Goal: Information Seeking & Learning: Find contact information

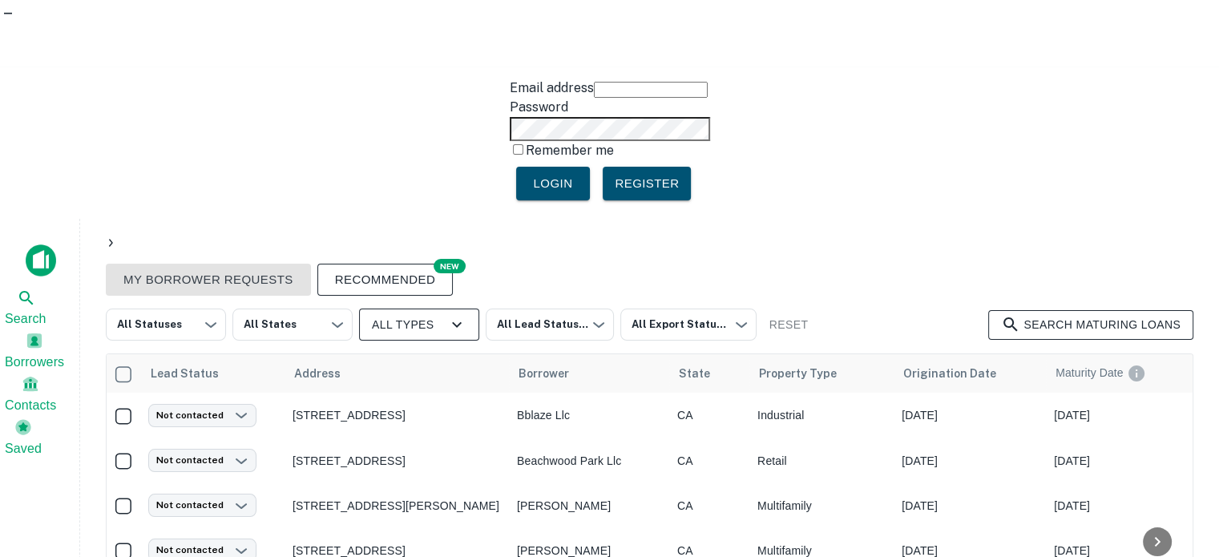
click at [42, 244] on img at bounding box center [41, 260] width 30 height 32
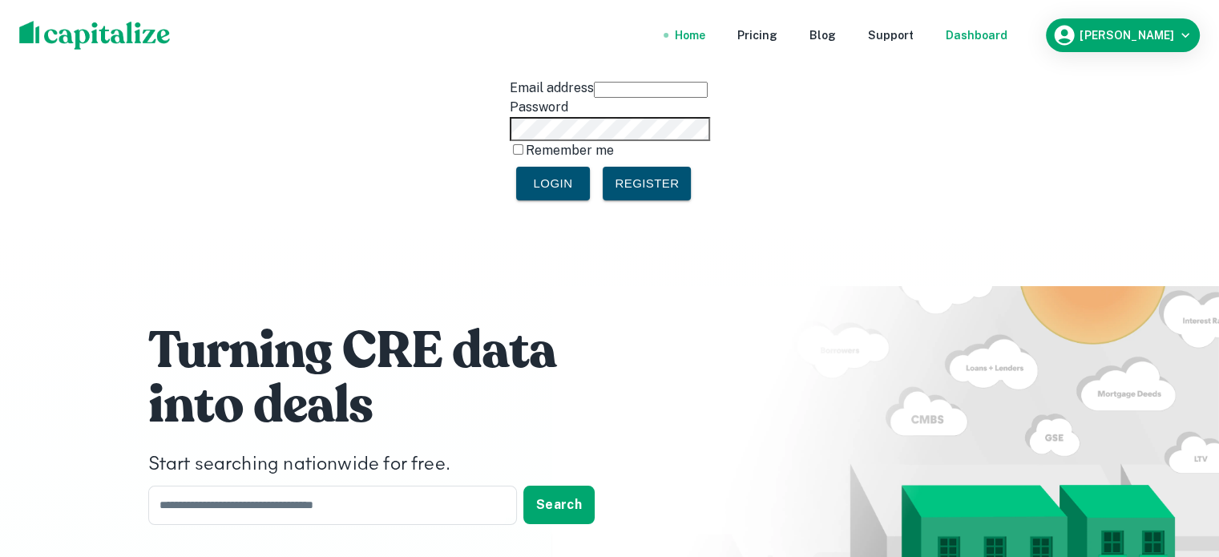
click at [970, 33] on div "Dashboard" at bounding box center [977, 35] width 62 height 18
click at [978, 35] on div "Dashboard" at bounding box center [977, 35] width 62 height 18
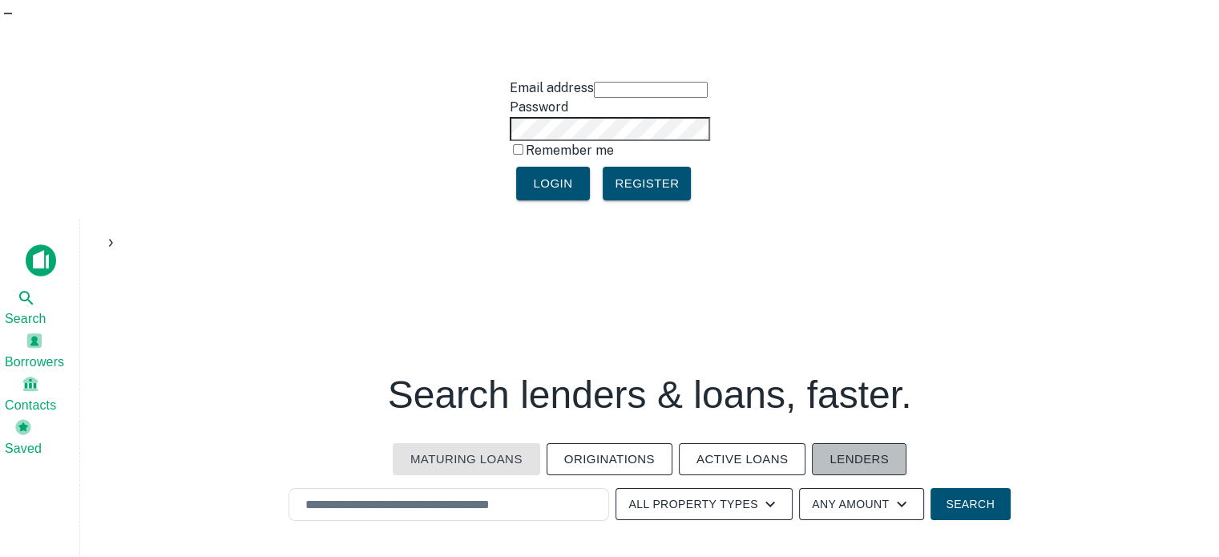
click at [868, 443] on button "Lenders" at bounding box center [859, 459] width 95 height 32
click at [461, 495] on input "text" at bounding box center [449, 504] width 306 height 18
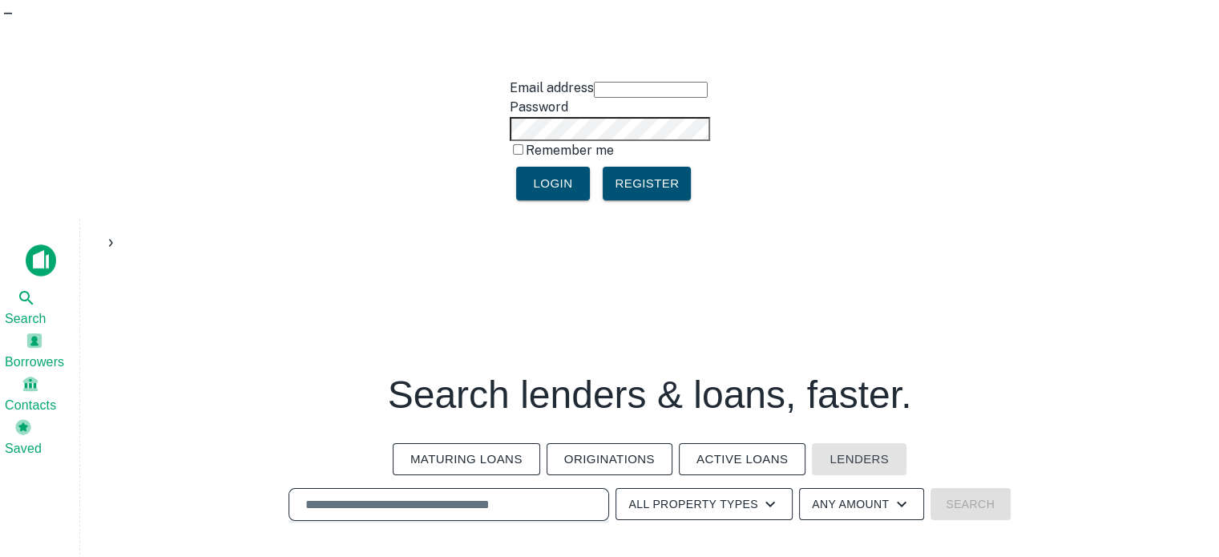
paste input "********"
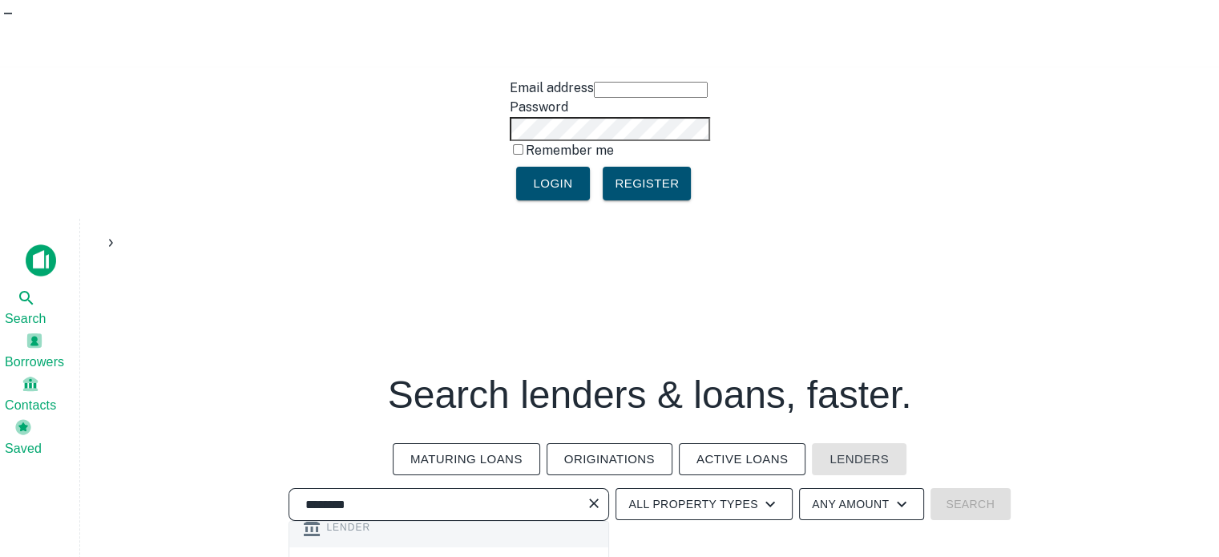
type input "********"
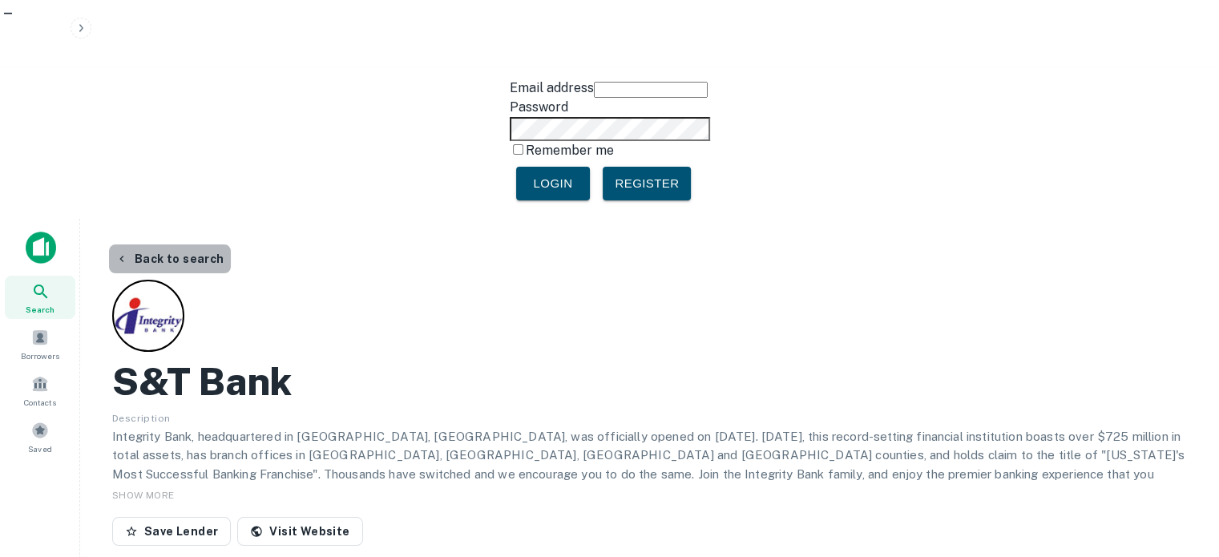
click at [194, 244] on button "Back to search" at bounding box center [170, 258] width 122 height 29
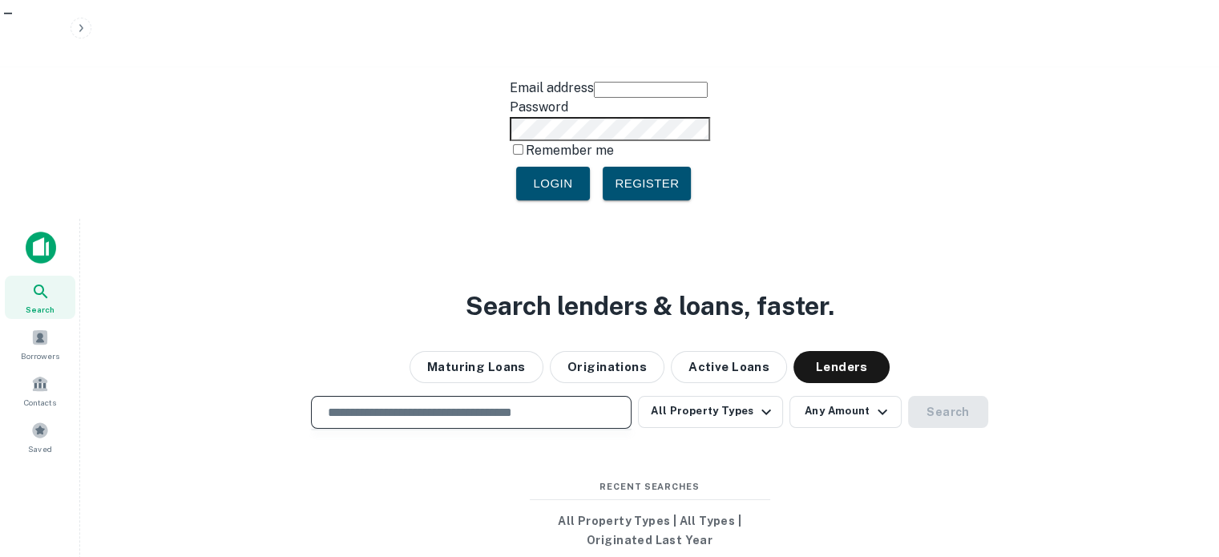
click at [474, 403] on input "text" at bounding box center [471, 412] width 306 height 18
paste input "********"
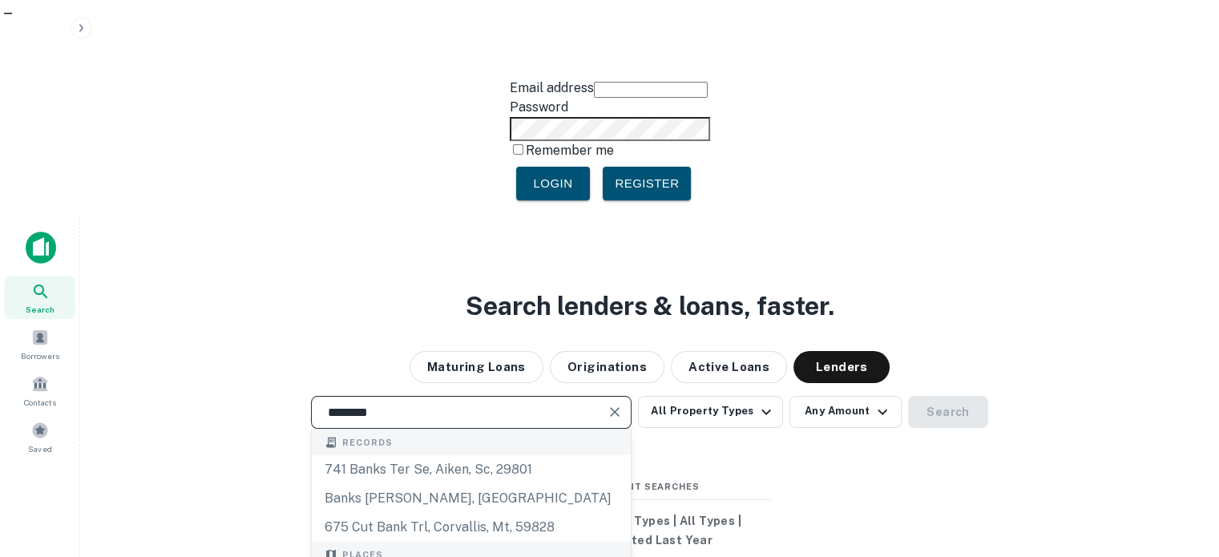
type input "********"
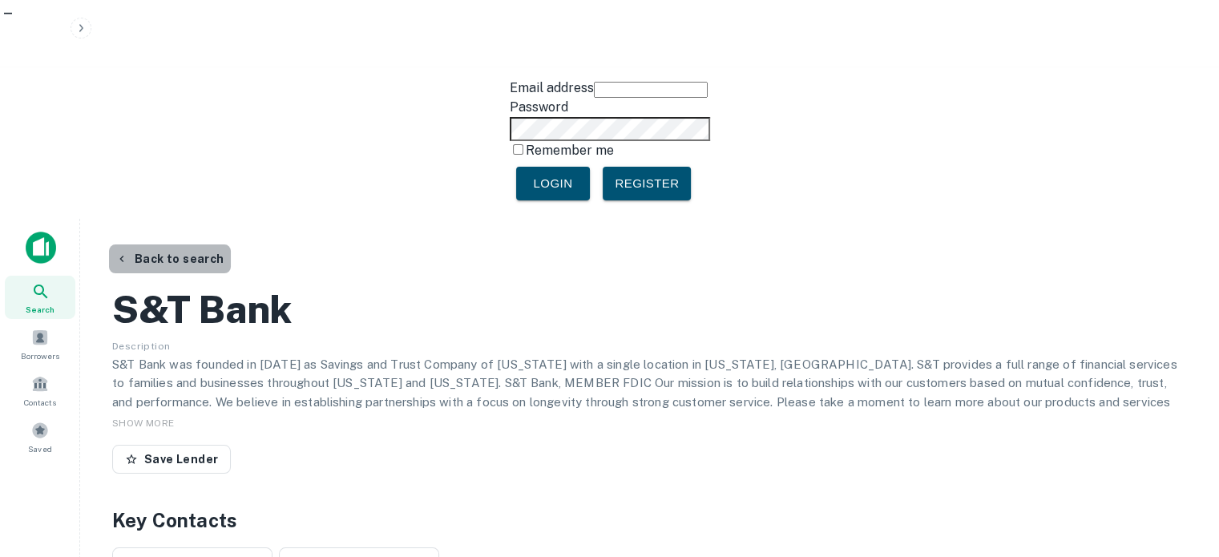
click at [199, 244] on button "Back to search" at bounding box center [170, 258] width 122 height 29
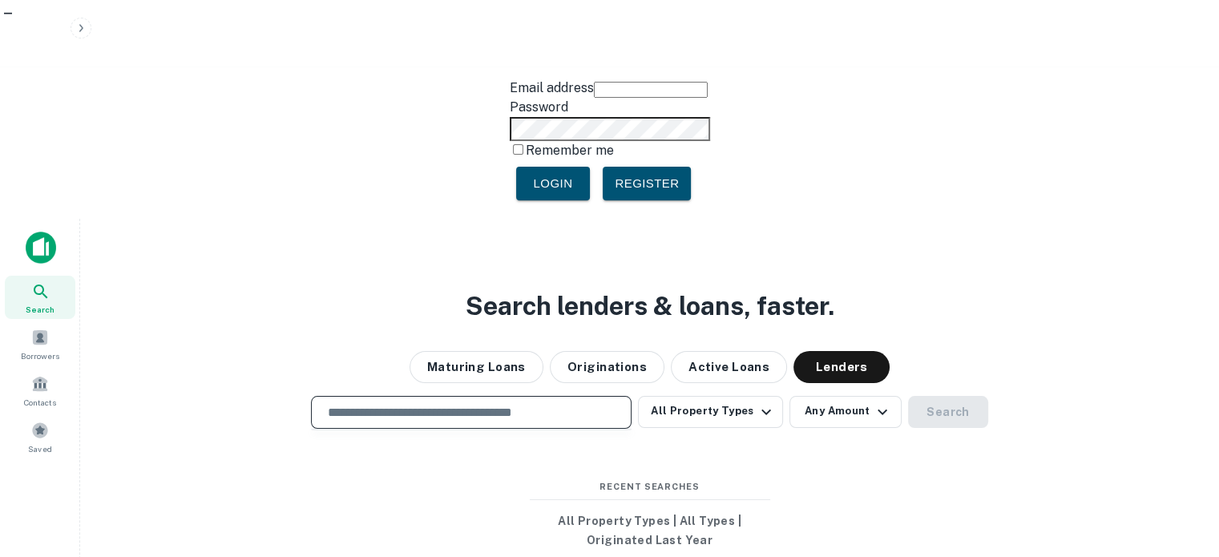
click at [407, 403] on input "text" at bounding box center [471, 412] width 306 height 18
paste input "********"
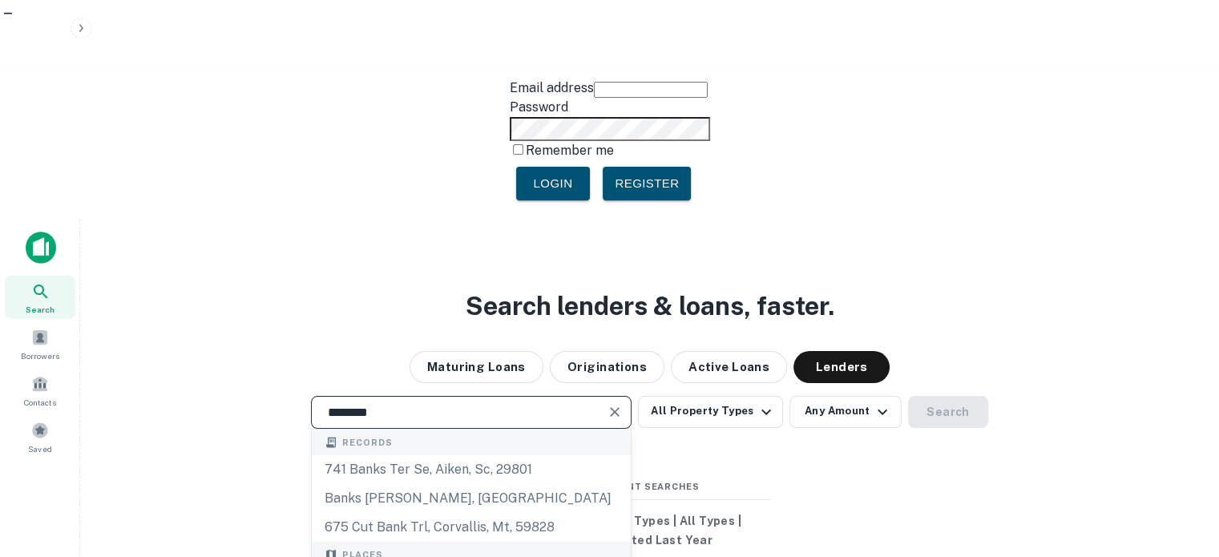
scroll to position [80, 0]
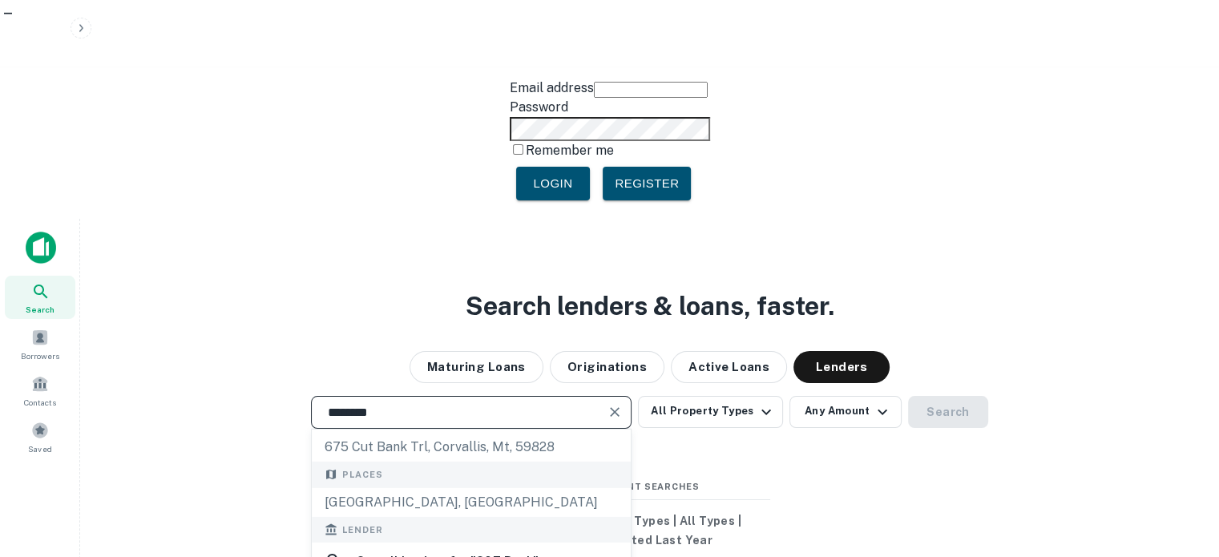
type input "********"
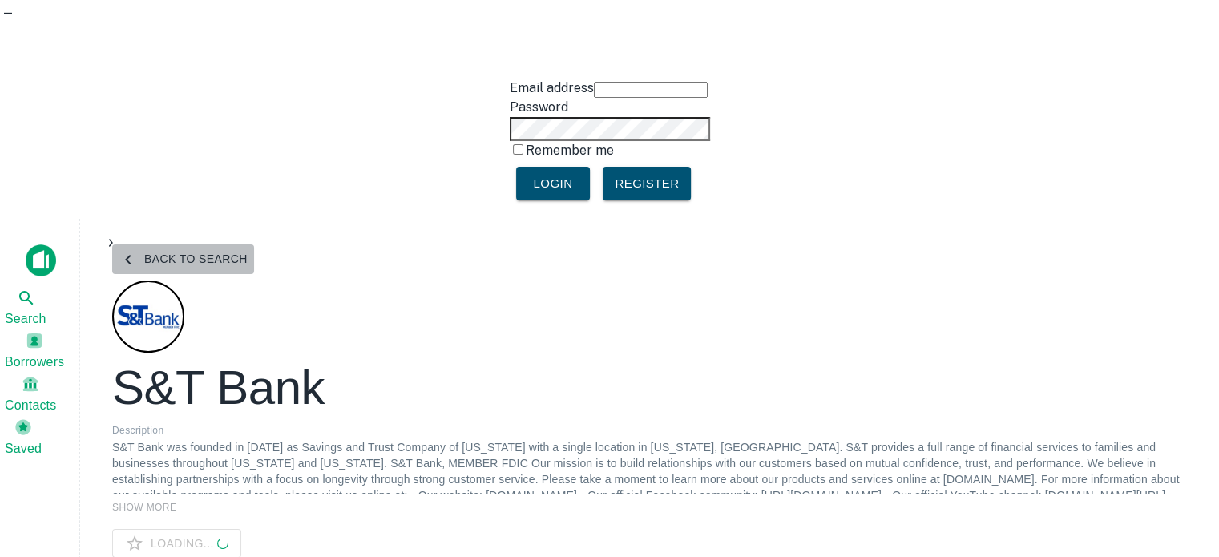
click at [175, 244] on button "Back to search" at bounding box center [183, 259] width 142 height 30
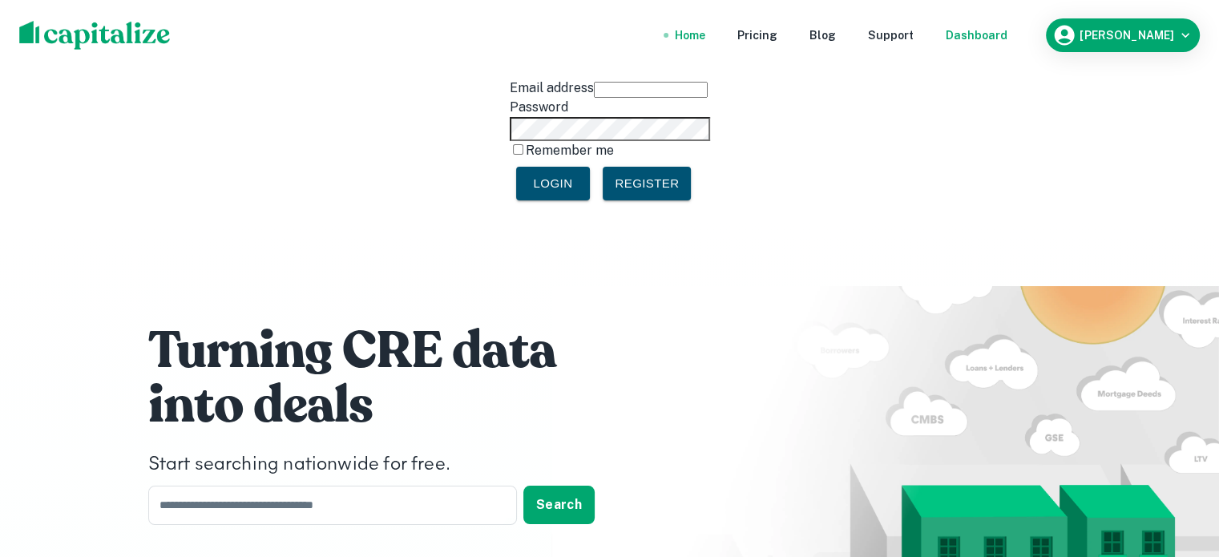
click at [974, 38] on div "Dashboard" at bounding box center [977, 35] width 62 height 18
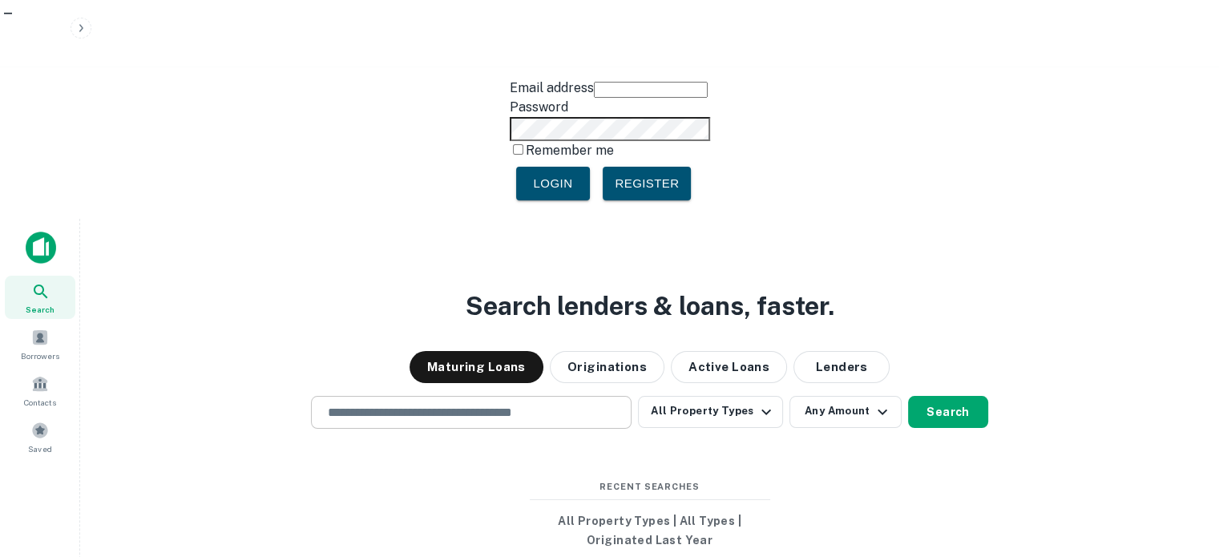
click at [526, 396] on div "​" at bounding box center [471, 412] width 321 height 33
paste input "**********"
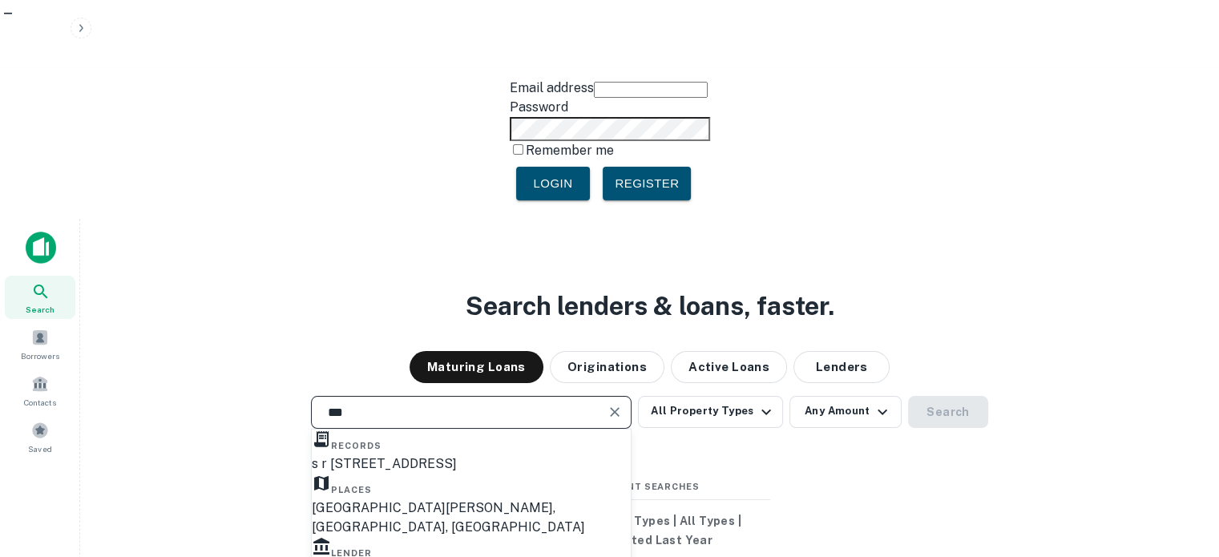
paste input "*****"
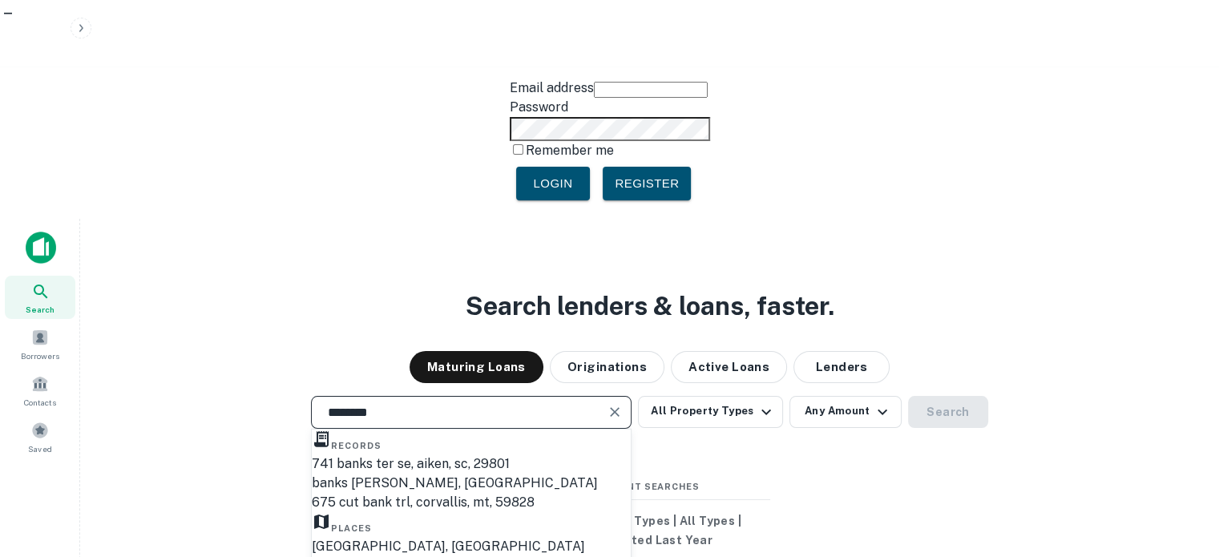
scroll to position [80, 0]
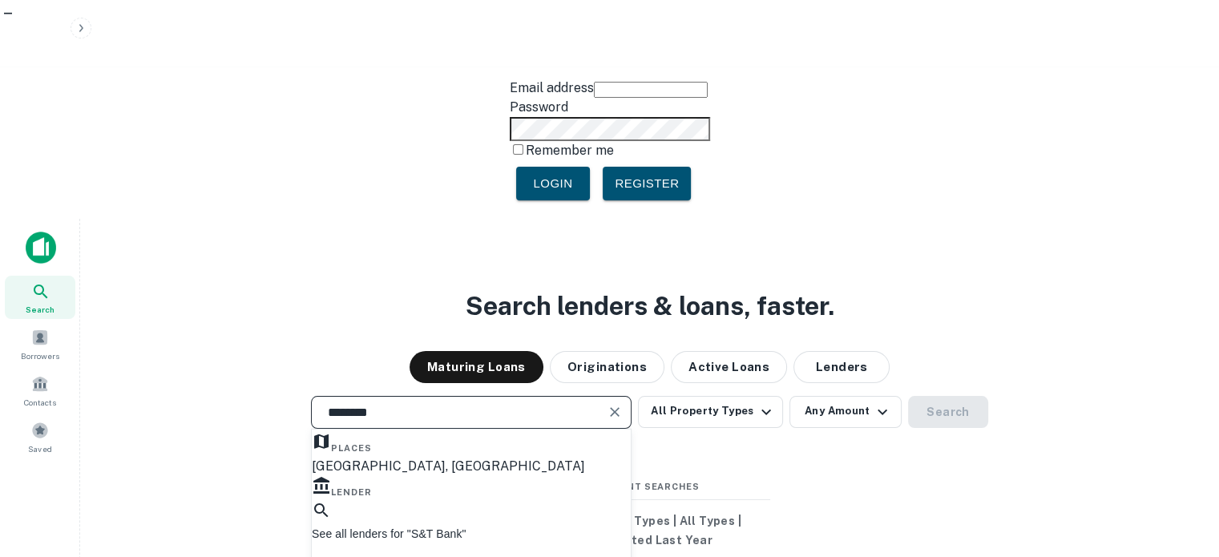
type input "********"
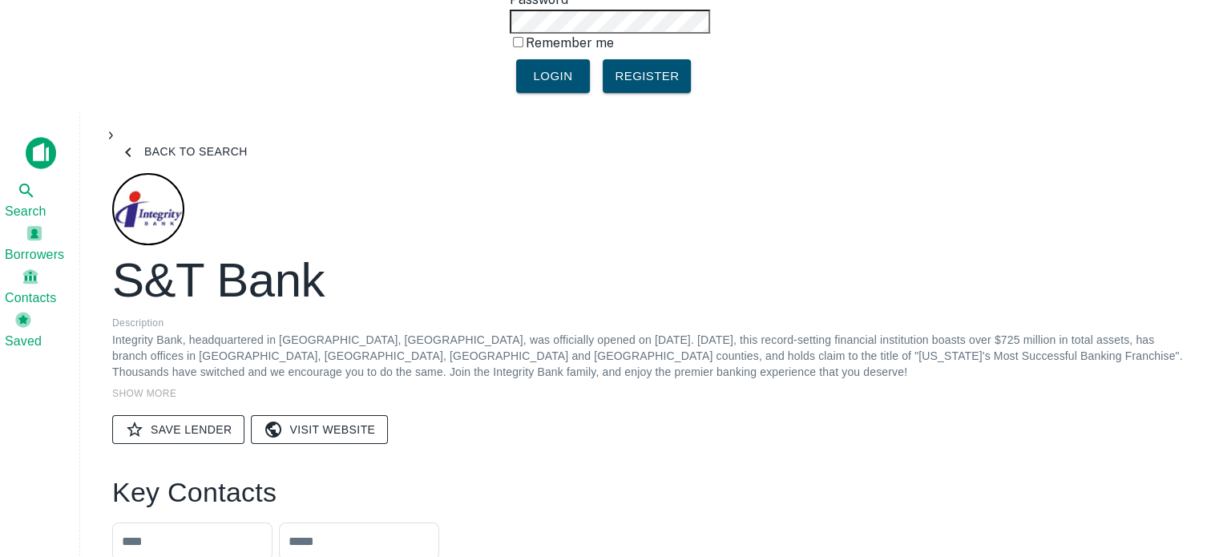
scroll to position [80, 0]
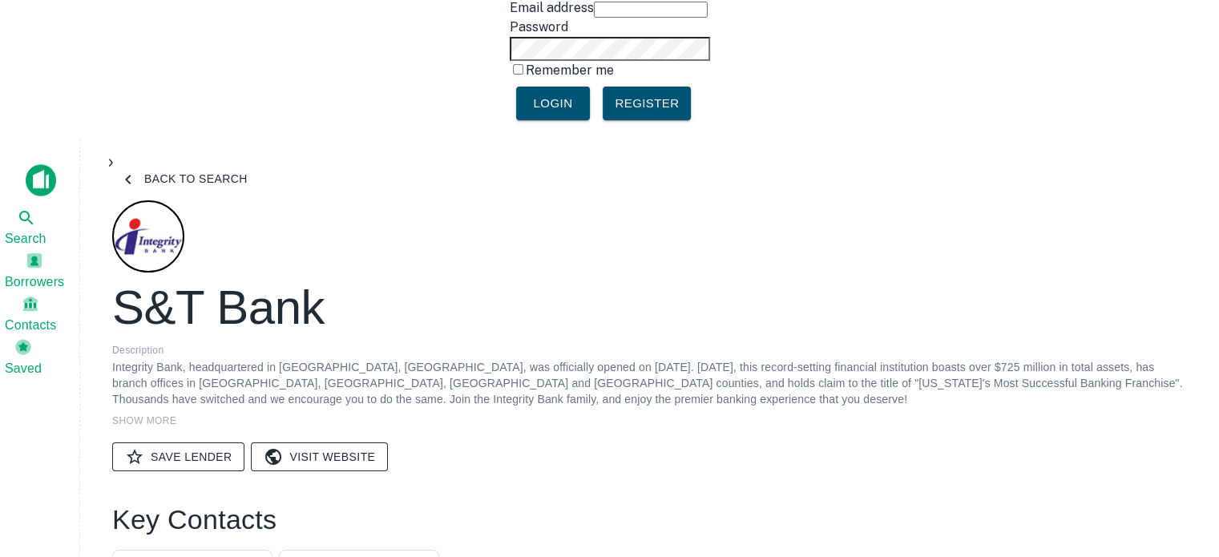
click at [334, 442] on link "Visit Website" at bounding box center [319, 457] width 137 height 30
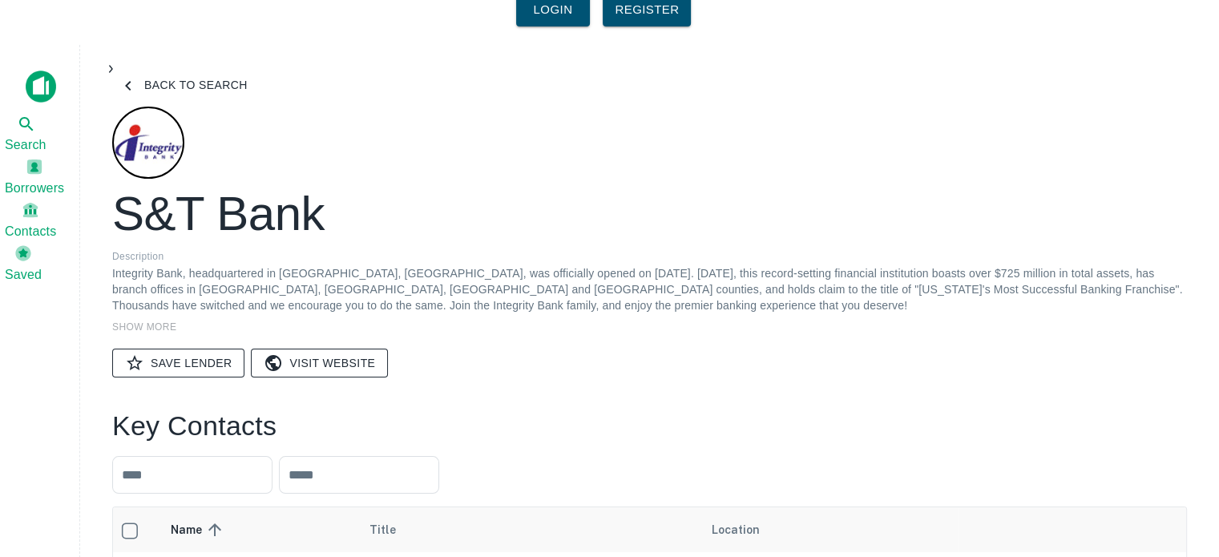
scroll to position [321, 0]
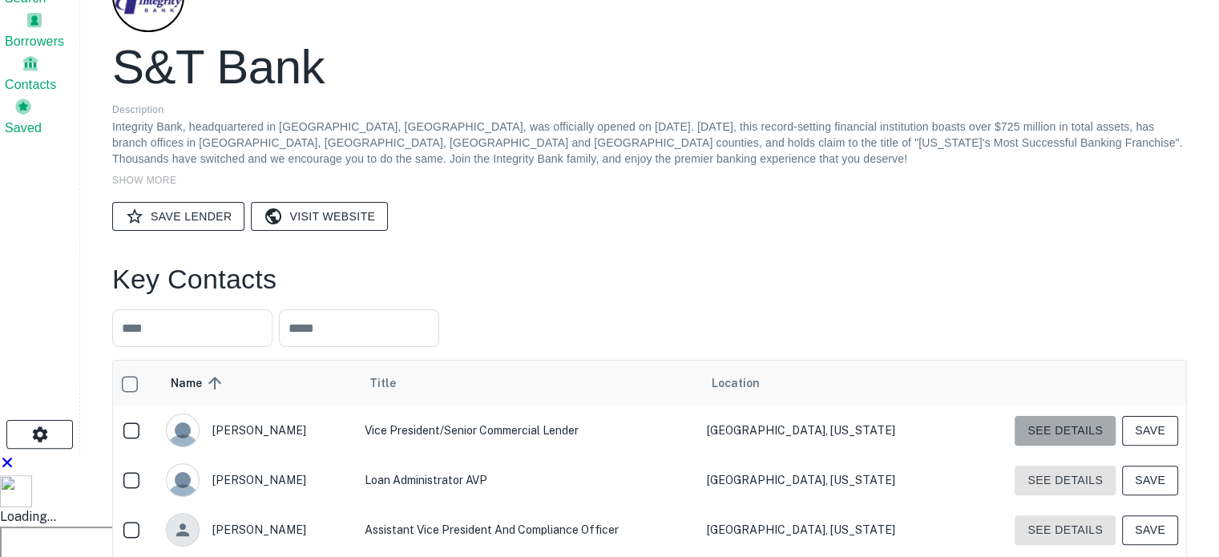
click at [1044, 416] on button "See Details" at bounding box center [1065, 431] width 101 height 30
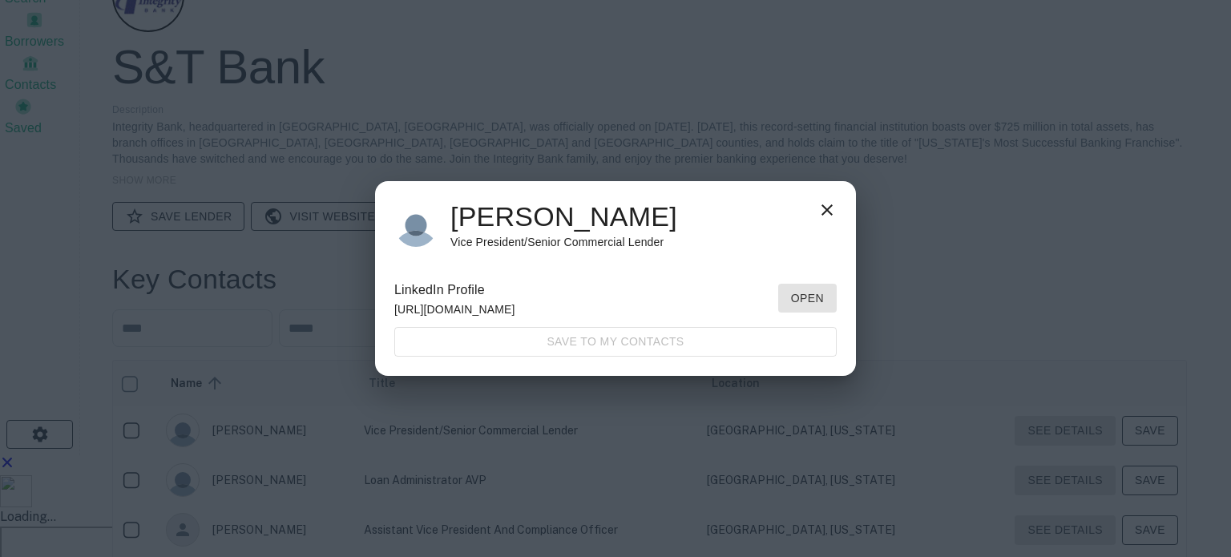
drag, startPoint x: 834, startPoint y: 438, endPoint x: 903, endPoint y: 377, distance: 92.0
click at [851, 424] on div "Gary Klick Vice President/Senior Commercial Lender LinkedIn Profile http://www.…" at bounding box center [615, 278] width 1231 height 557
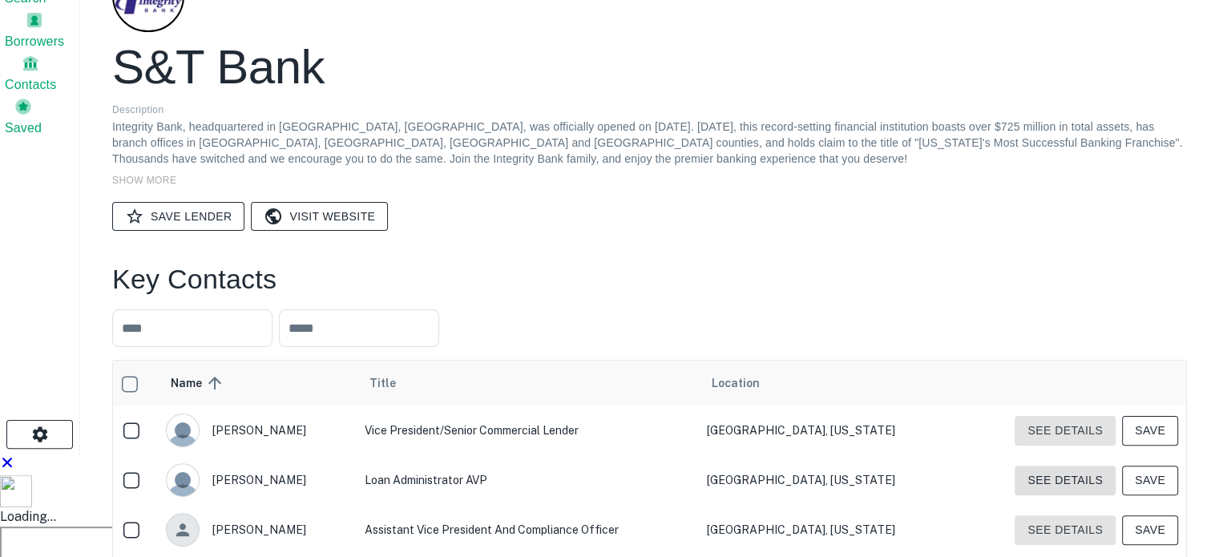
click at [1061, 466] on button "See Details" at bounding box center [1065, 481] width 101 height 30
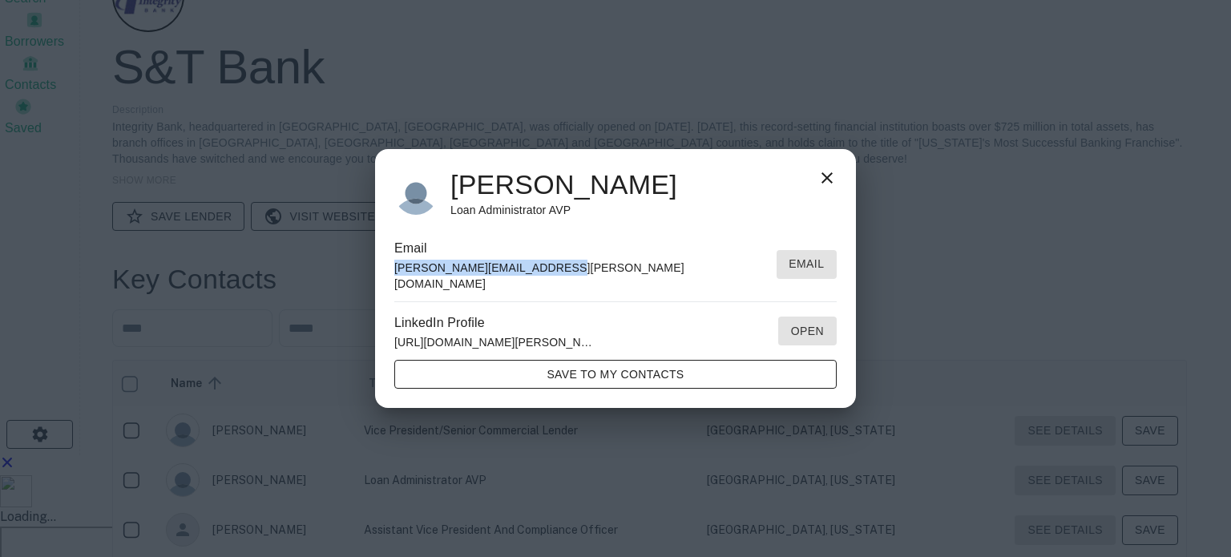
drag, startPoint x: 552, startPoint y: 276, endPoint x: 434, endPoint y: 256, distance: 119.4
click at [389, 284] on div "Michelle Lemelle Loan Administrator AVP Email michelle.lemelle@stbank.com Email…" at bounding box center [615, 279] width 481 height 260
copy p "michelle.lemelle@stbank.com"
click at [465, 73] on div "Michelle Lemelle Loan Administrator AVP Email michelle.lemelle@stbank.com Email…" at bounding box center [615, 278] width 1231 height 557
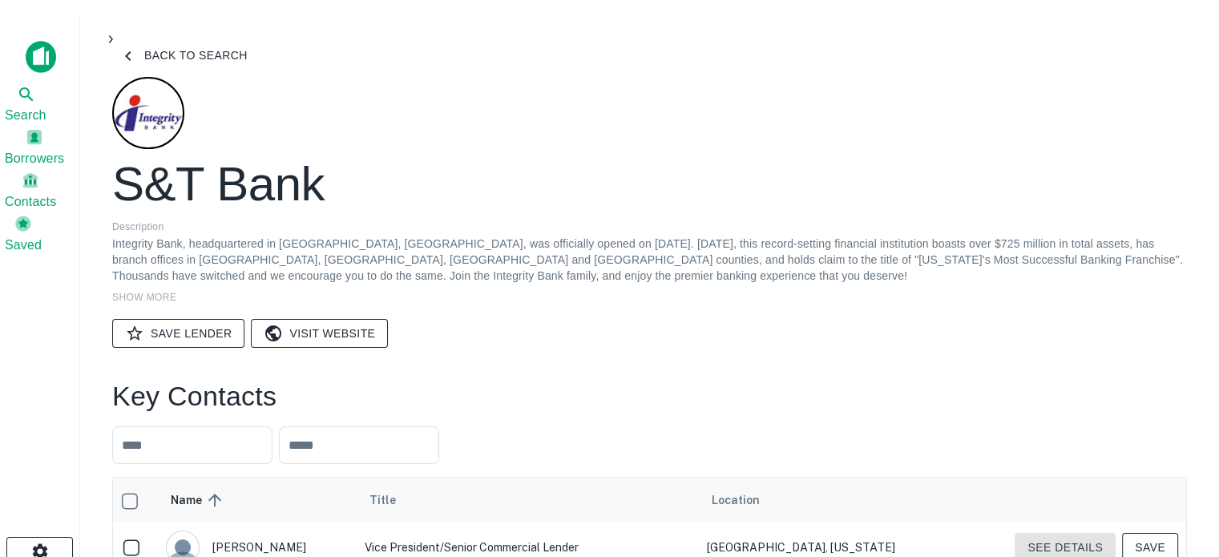
scroll to position [0, 0]
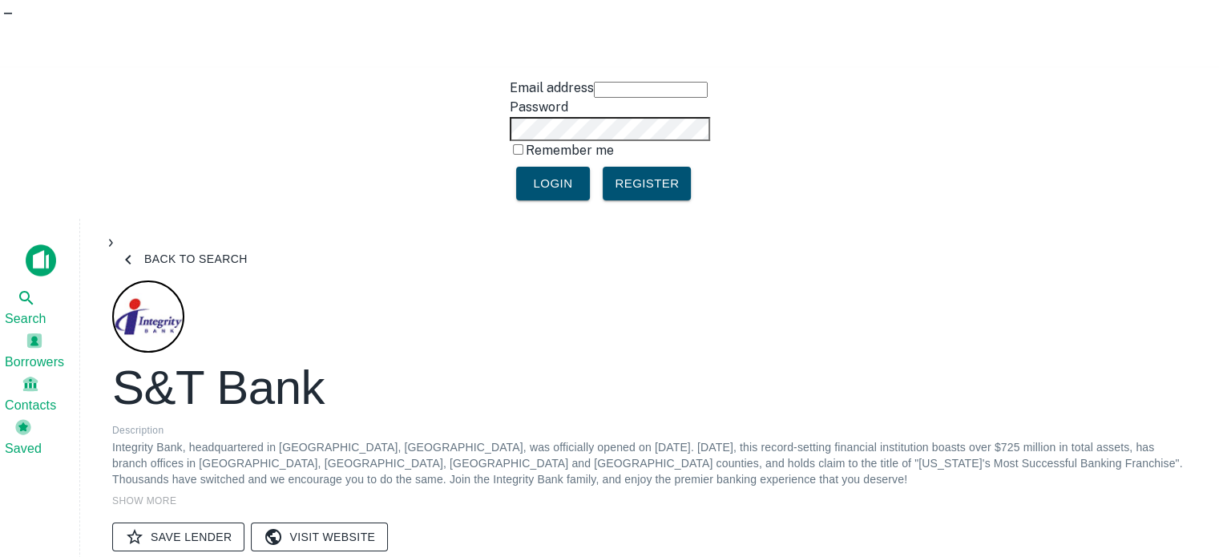
click at [232, 359] on h2 "S&T Bank" at bounding box center [218, 388] width 212 height 58
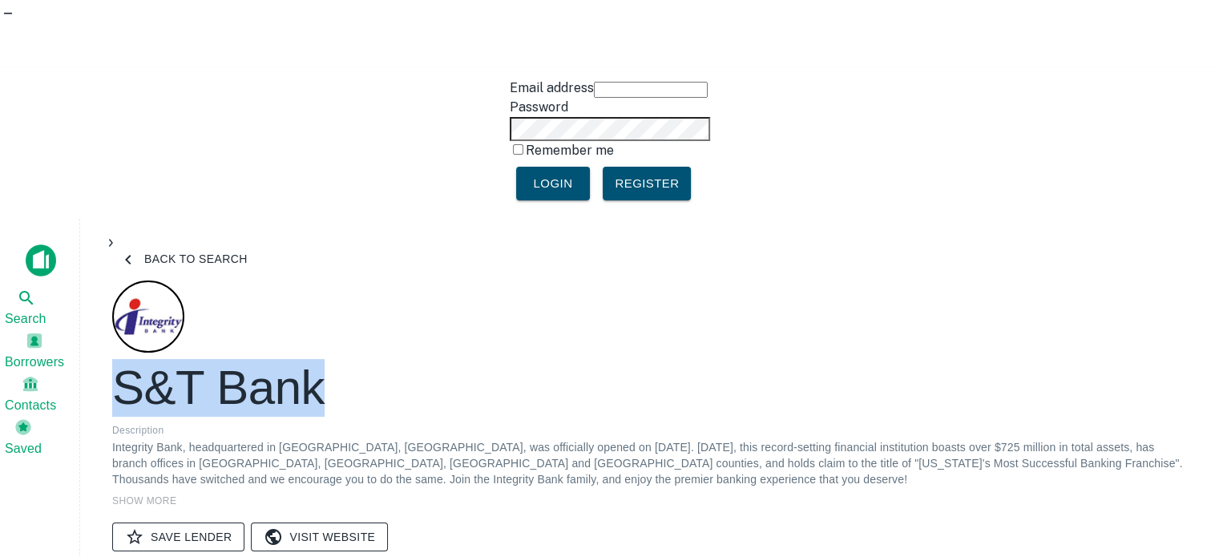
click at [232, 359] on h2 "S&T Bank" at bounding box center [218, 388] width 212 height 58
copy h2 "S&T Bank"
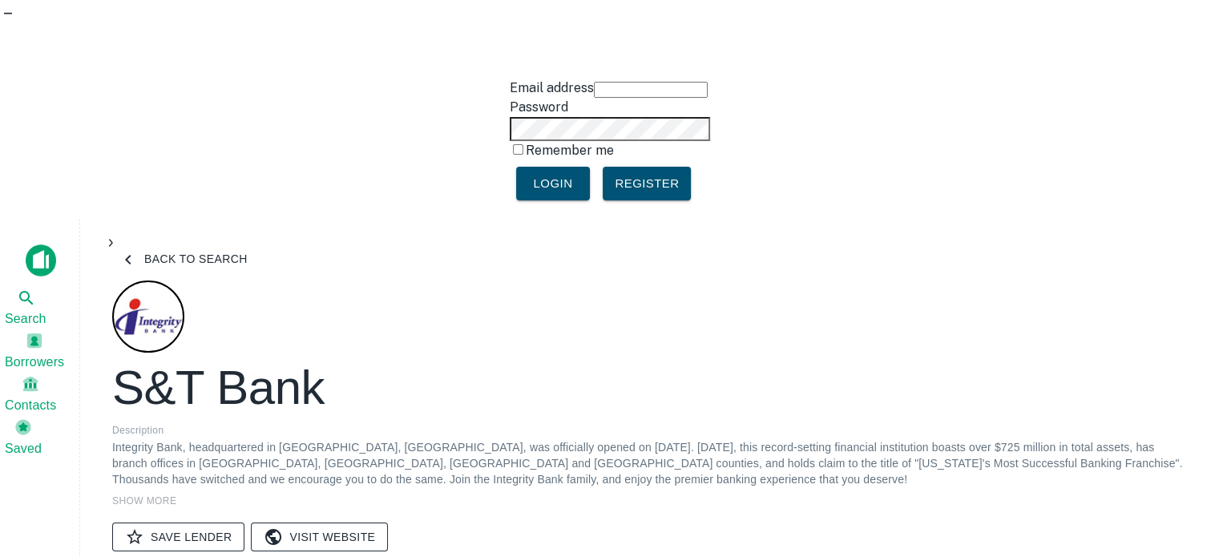
drag, startPoint x: 479, startPoint y: 110, endPoint x: 490, endPoint y: 127, distance: 20.2
click at [481, 280] on div "S&T Bank Description Integrity Bank, headquartered in Camp Hill, PA, was offici…" at bounding box center [649, 419] width 1075 height 278
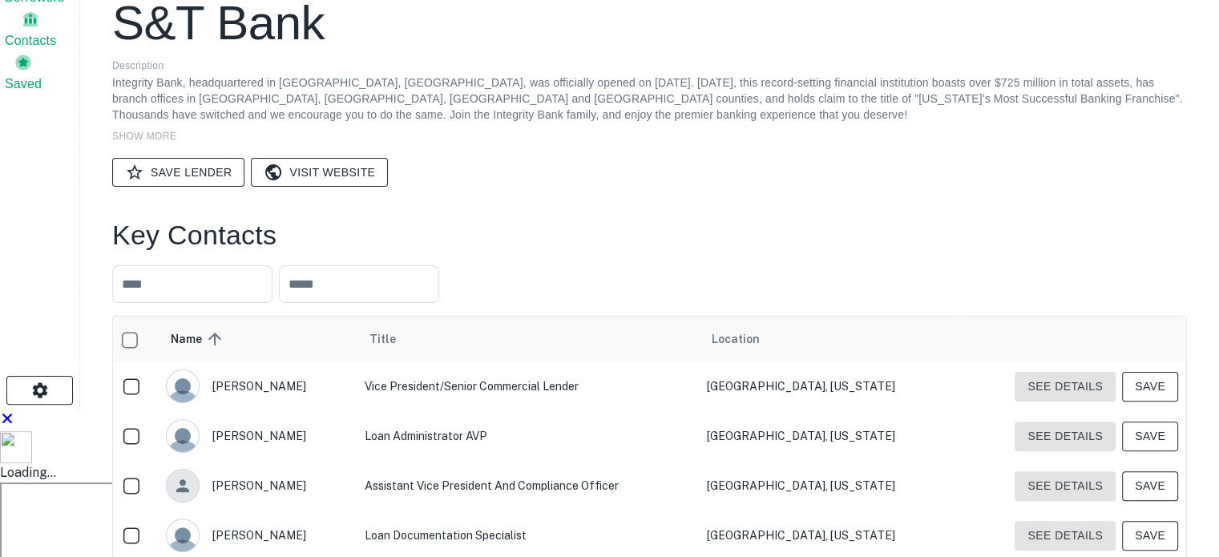
scroll to position [401, 0]
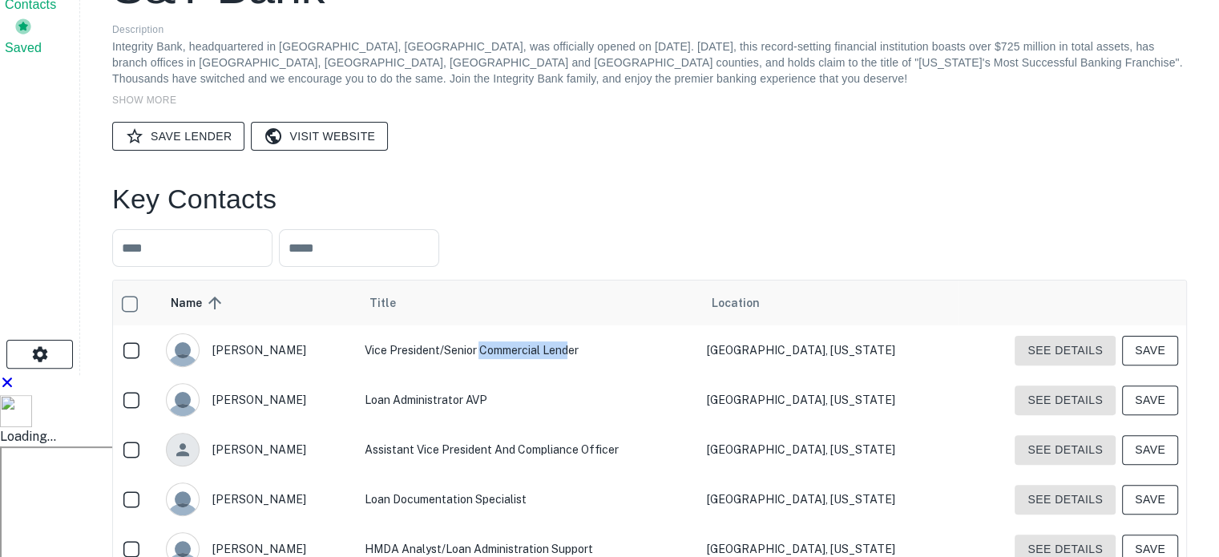
drag, startPoint x: 500, startPoint y: 135, endPoint x: 592, endPoint y: 141, distance: 92.4
click at [592, 325] on td "Vice President/Senior Commercial Lender" at bounding box center [527, 350] width 343 height 50
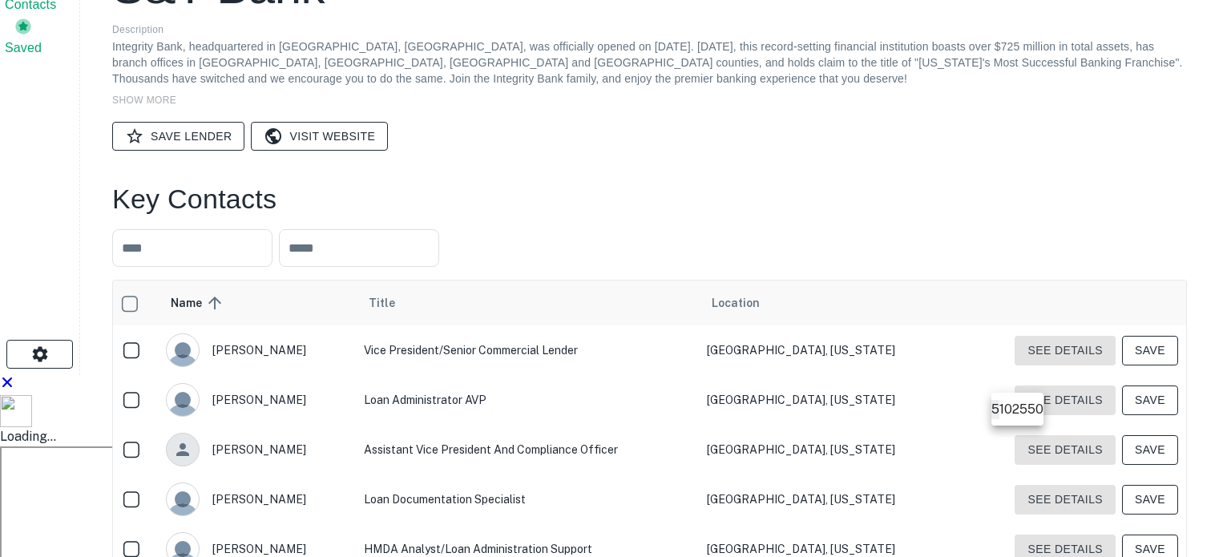
drag, startPoint x: 402, startPoint y: 233, endPoint x: 613, endPoint y: 220, distance: 211.2
click at [613, 220] on div at bounding box center [615, 278] width 1231 height 557
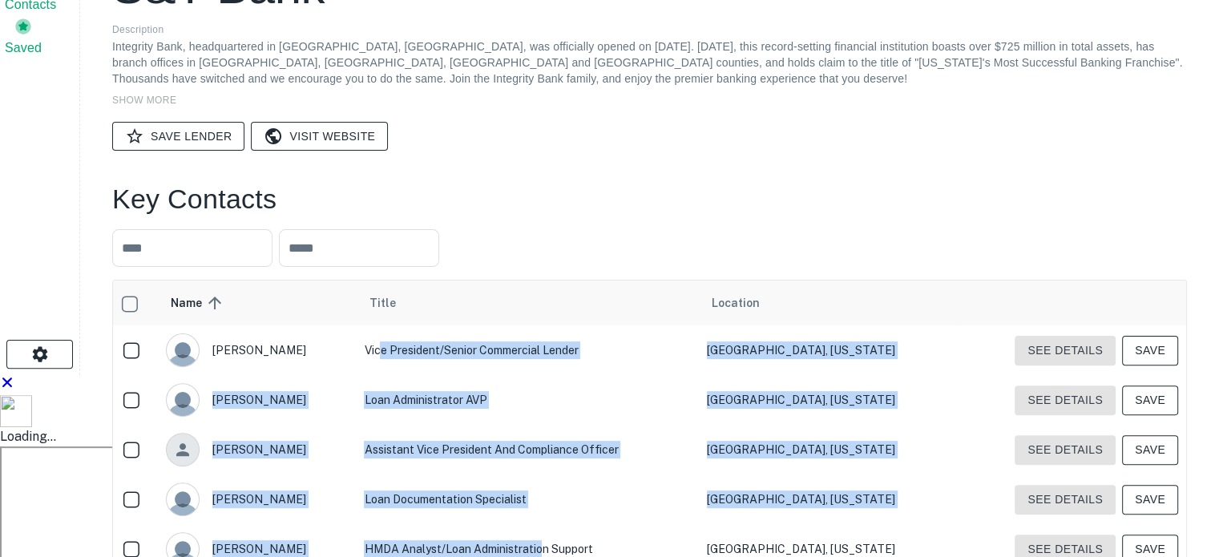
drag, startPoint x: 401, startPoint y: 128, endPoint x: 529, endPoint y: 280, distance: 199.1
click at [562, 325] on tbody "gary klick Vice President/Senior Commercial Lender Sunbury, Pennsylvania See De…" at bounding box center [649, 449] width 1073 height 248
click at [513, 425] on td "Assistant Vice President and Compliance Officer" at bounding box center [527, 450] width 343 height 50
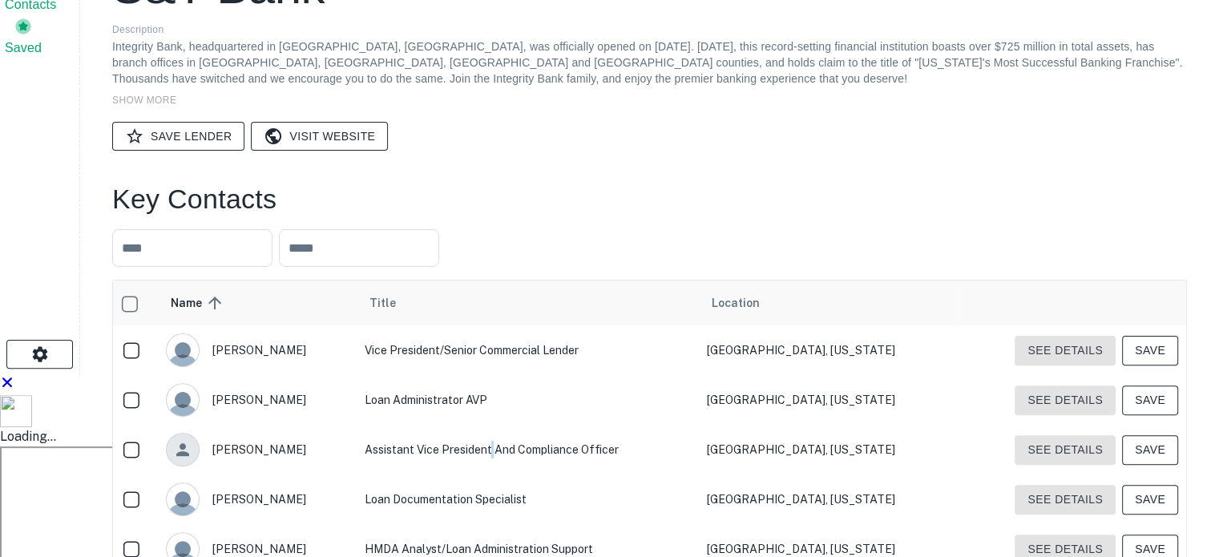
click at [513, 425] on td "Assistant Vice President and Compliance Officer" at bounding box center [527, 450] width 343 height 50
click at [492, 474] on td "Loan Documentation Specialist" at bounding box center [527, 499] width 343 height 50
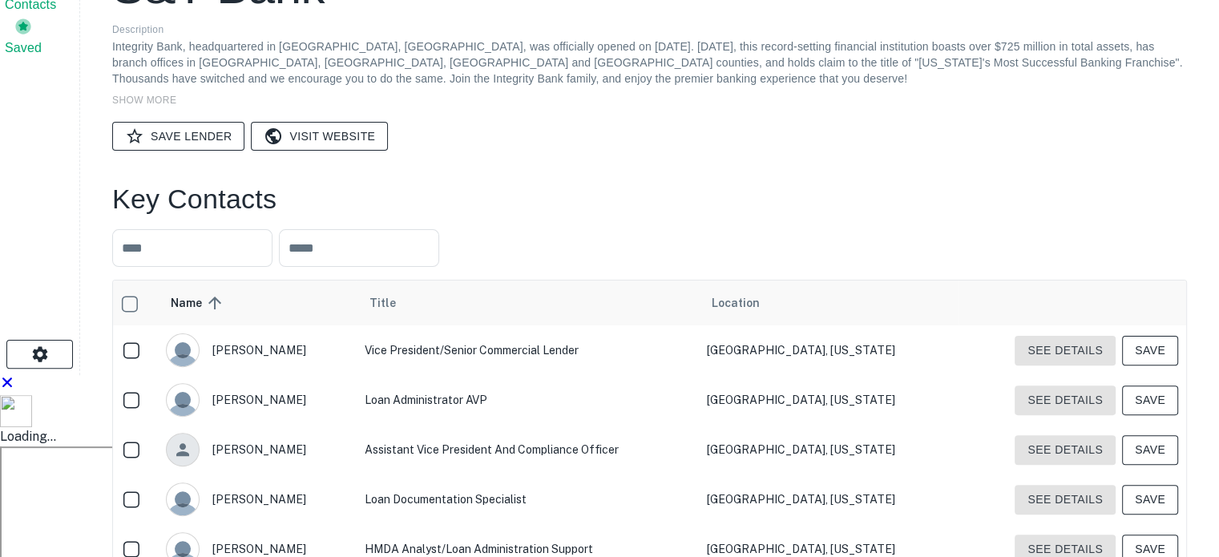
drag, startPoint x: 532, startPoint y: 381, endPoint x: 617, endPoint y: 189, distance: 209.5
click at [544, 425] on td "Assistant Vice President and Compliance Officer" at bounding box center [527, 450] width 343 height 50
click at [525, 325] on td "Vice President/Senior Commercial Lender" at bounding box center [527, 350] width 343 height 50
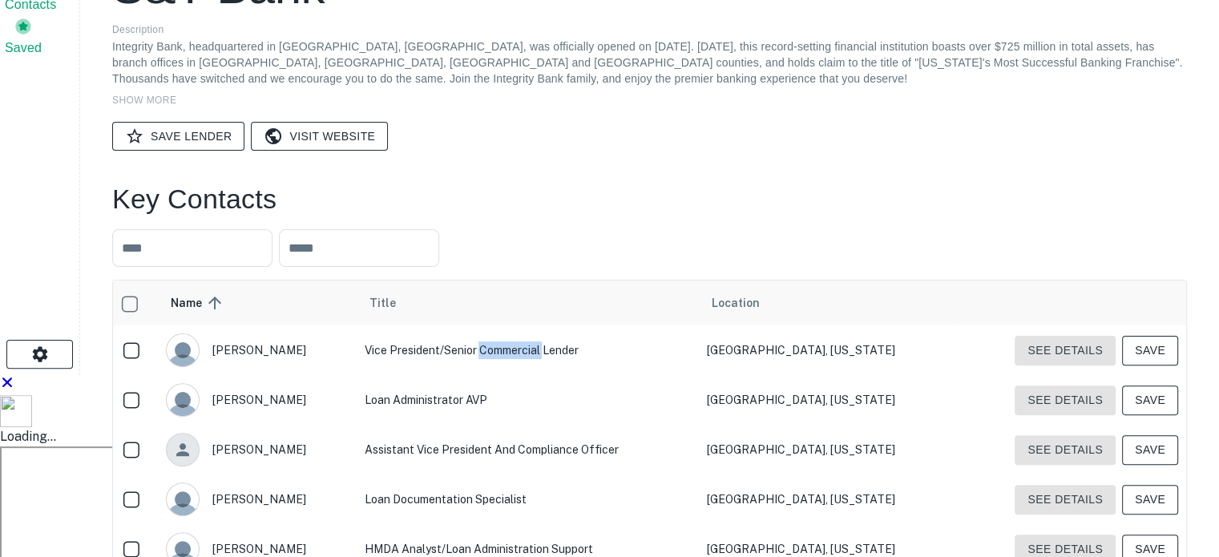
click at [525, 325] on td "Vice President/Senior Commercial Lender" at bounding box center [527, 350] width 343 height 50
drag, startPoint x: 525, startPoint y: 127, endPoint x: 543, endPoint y: 137, distance: 20.8
click at [527, 325] on td "Vice President/Senior Commercial Lender" at bounding box center [527, 350] width 343 height 50
click at [509, 474] on td "Loan Documentation Specialist" at bounding box center [527, 499] width 343 height 50
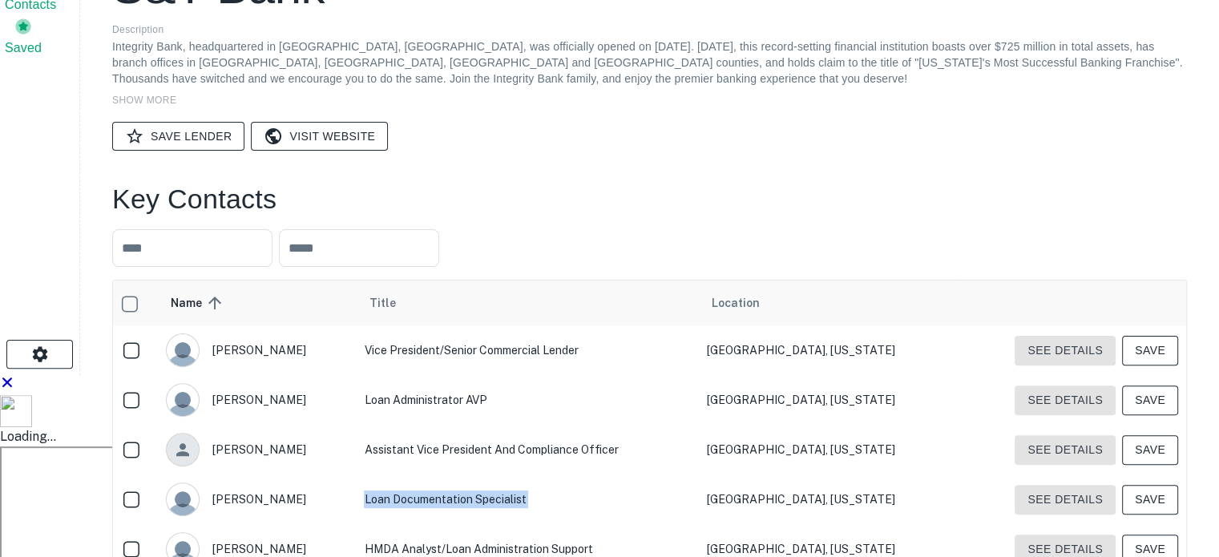
click at [509, 474] on td "Loan Documentation Specialist" at bounding box center [527, 499] width 343 height 50
click at [452, 375] on td "Loan Administrator AVP" at bounding box center [527, 400] width 343 height 50
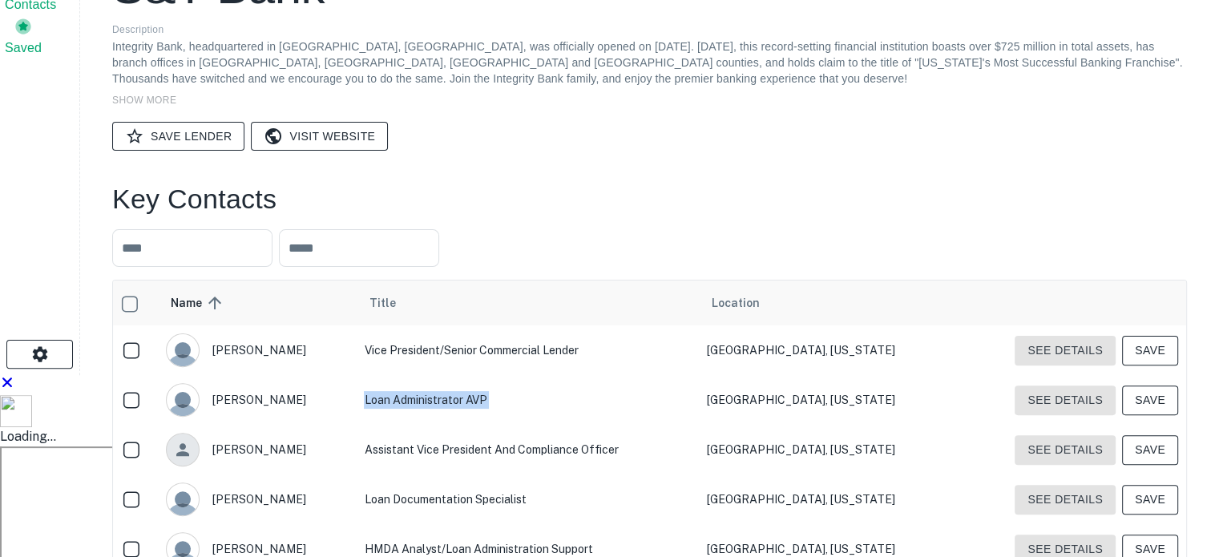
click at [452, 375] on td "Loan Administrator AVP" at bounding box center [527, 400] width 343 height 50
click at [517, 524] on td "HMDA Analyst/Loan Administration Support" at bounding box center [527, 549] width 343 height 50
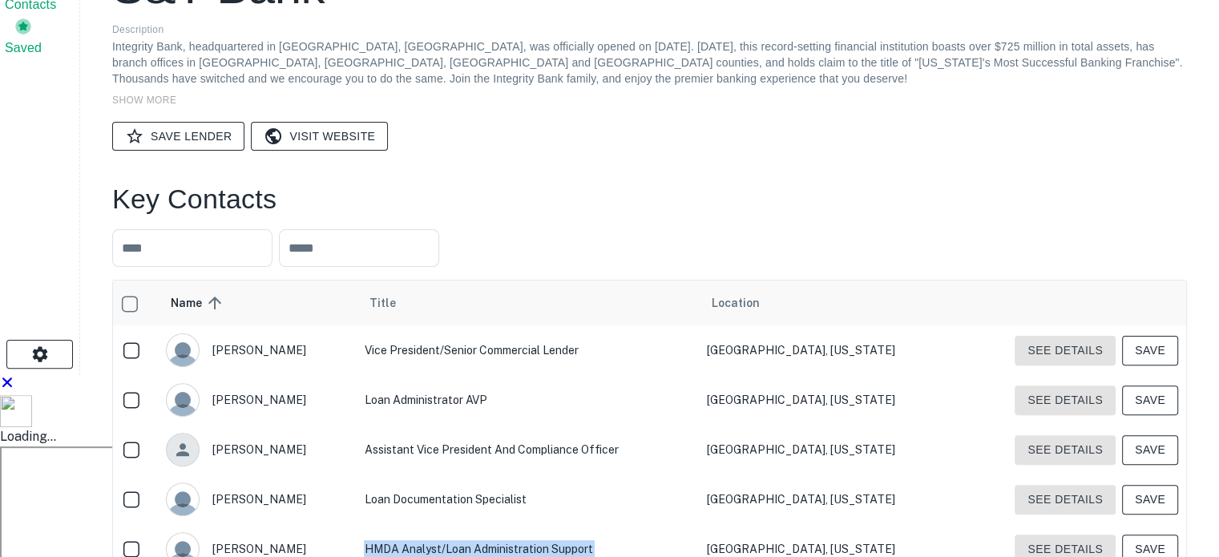
drag, startPoint x: 517, startPoint y: 327, endPoint x: 583, endPoint y: 334, distance: 66.9
click at [519, 524] on td "HMDA Analyst/Loan Administration Support" at bounding box center [527, 549] width 343 height 50
drag, startPoint x: 1104, startPoint y: 378, endPoint x: 1080, endPoint y: 396, distance: 29.8
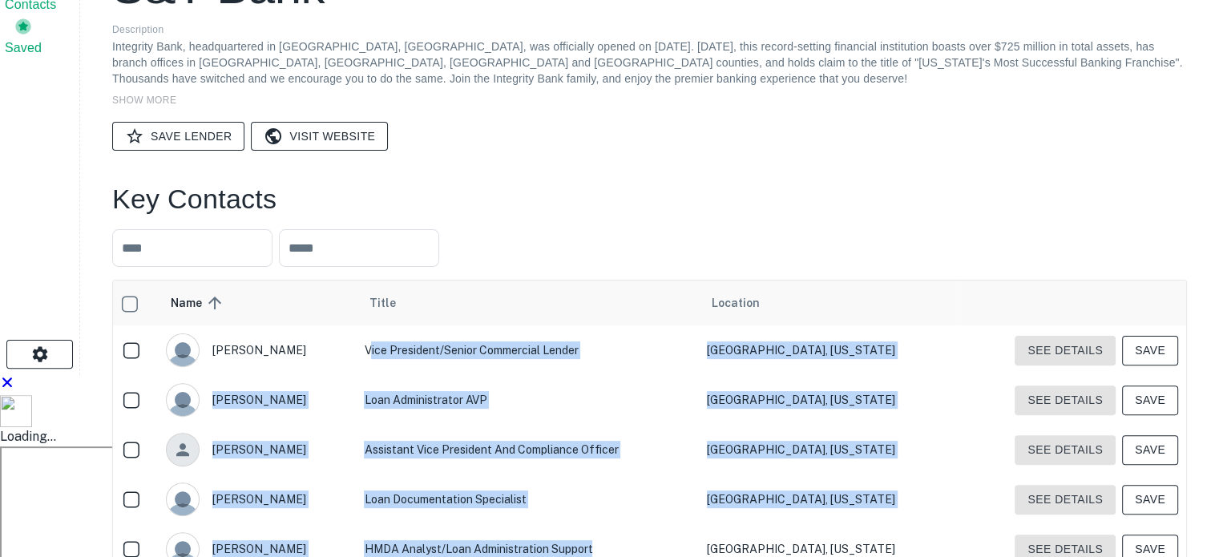
drag, startPoint x: 390, startPoint y: 129, endPoint x: 622, endPoint y: 329, distance: 306.2
click at [622, 329] on tbody "gary klick Vice President/Senior Commercial Lender Sunbury, Pennsylvania See De…" at bounding box center [649, 449] width 1073 height 248
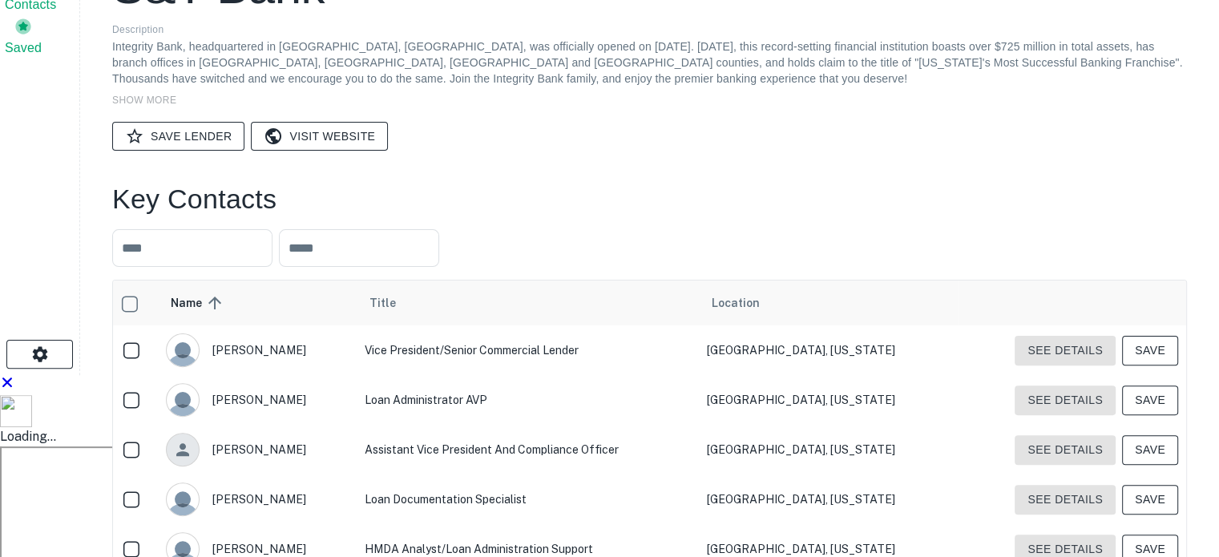
click at [537, 325] on td "Vice President/Senior Commercial Lender" at bounding box center [527, 350] width 343 height 50
click at [535, 425] on td "Assistant Vice President and Compliance Officer" at bounding box center [527, 450] width 343 height 50
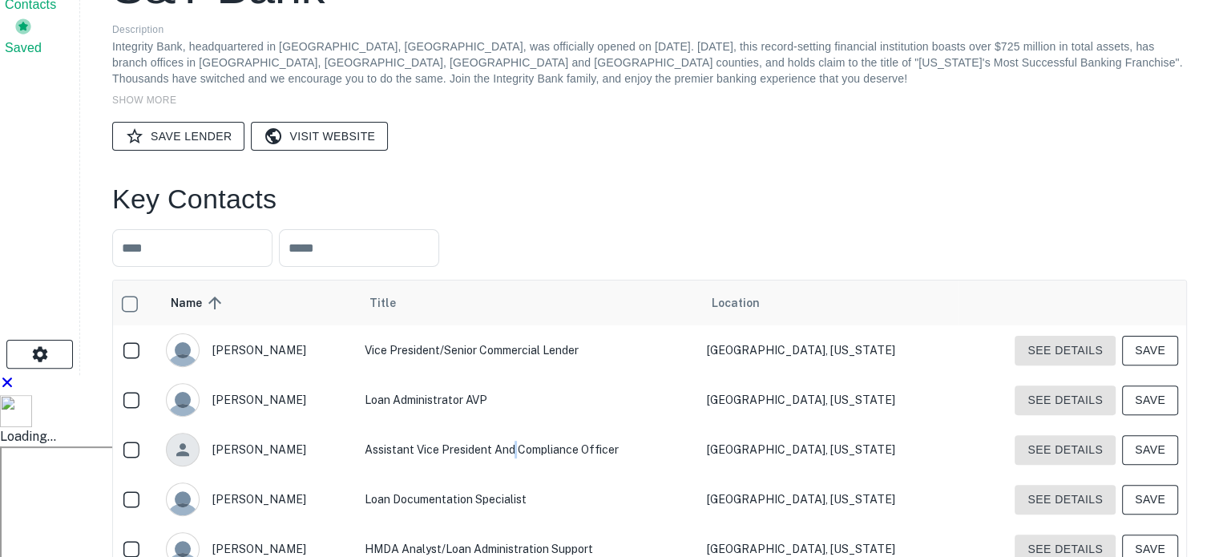
click at [535, 425] on td "Assistant Vice President and Compliance Officer" at bounding box center [527, 450] width 343 height 50
click at [538, 425] on td "Assistant Vice President and Compliance Officer" at bounding box center [527, 450] width 343 height 50
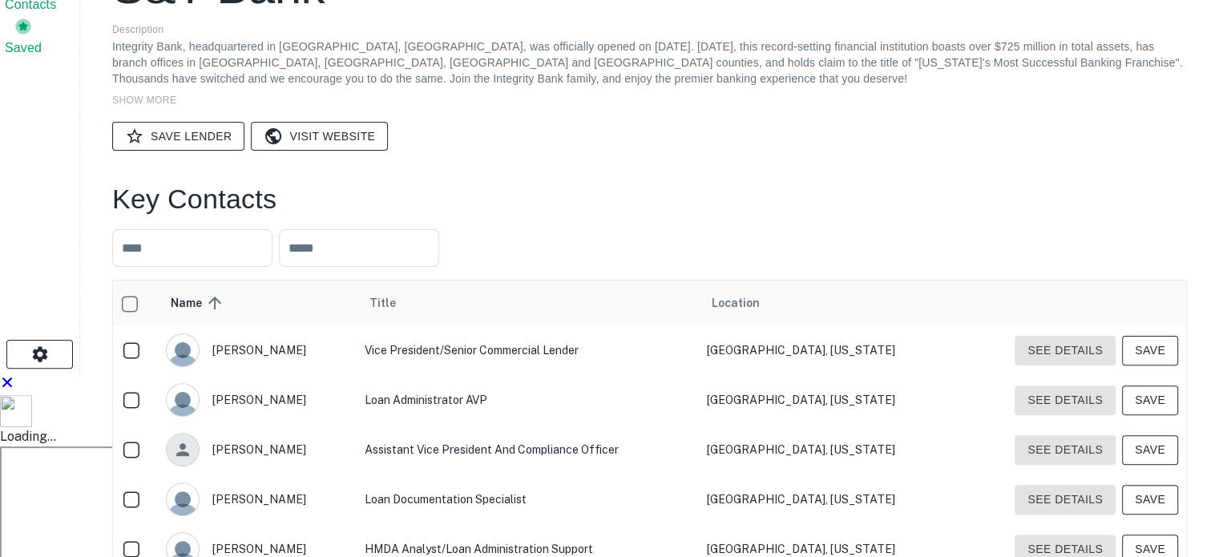
click at [530, 325] on td "Vice President/Senior Commercial Lender" at bounding box center [527, 350] width 343 height 50
click at [490, 325] on td "Vice President/Senior Commercial Lender" at bounding box center [527, 350] width 343 height 50
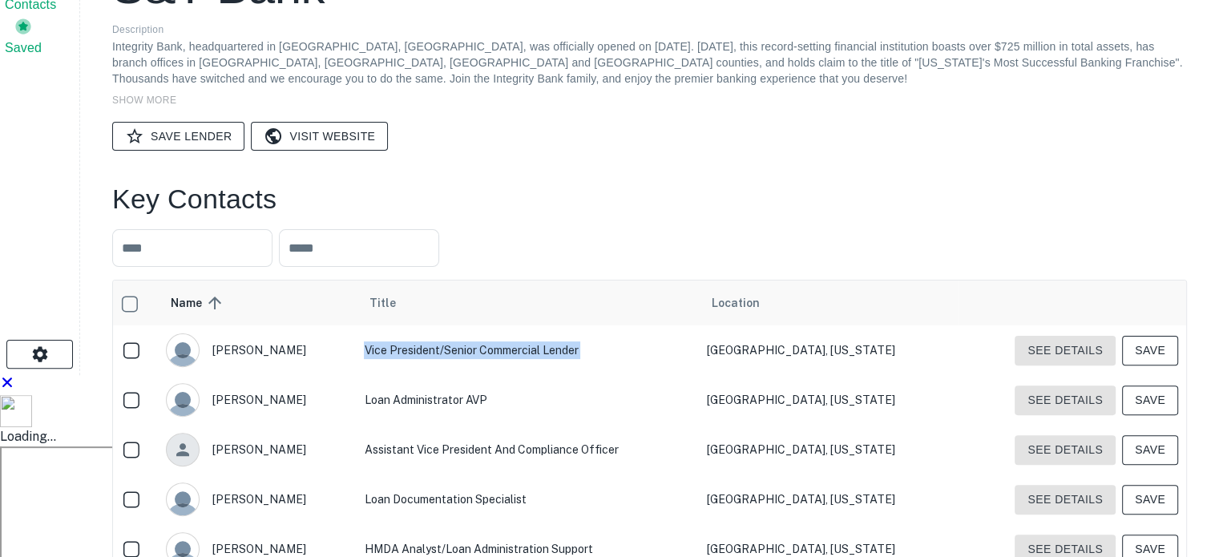
click at [490, 325] on td "Vice President/Senior Commercial Lender" at bounding box center [527, 350] width 343 height 50
click at [531, 425] on td "Assistant Vice President and Compliance Officer" at bounding box center [527, 450] width 343 height 50
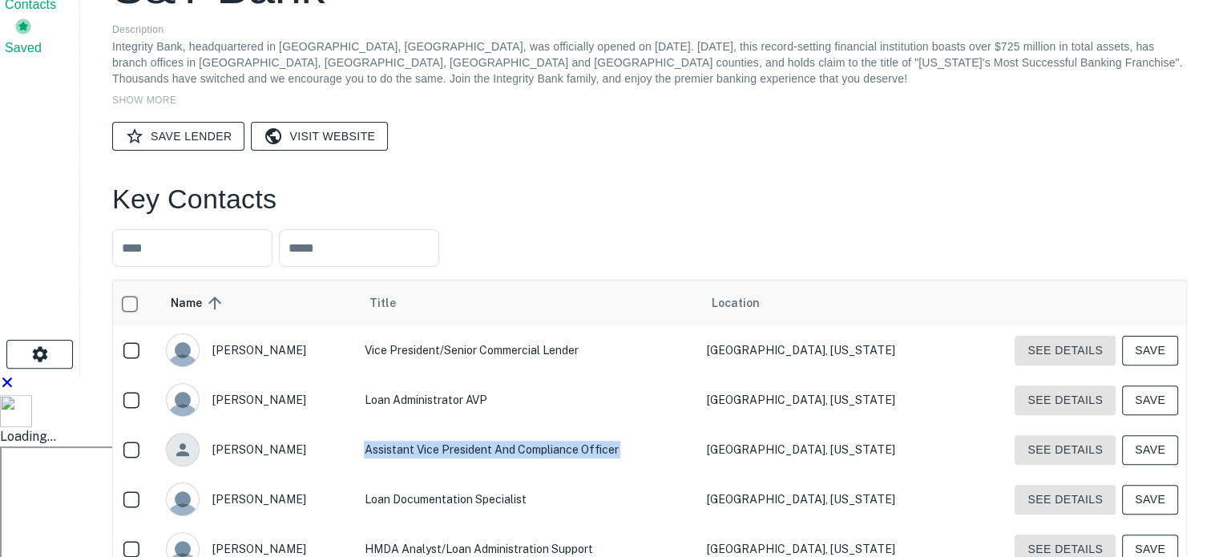
drag, startPoint x: 531, startPoint y: 236, endPoint x: 528, endPoint y: 284, distance: 48.1
click at [531, 425] on td "Assistant Vice President and Compliance Officer" at bounding box center [527, 450] width 343 height 50
click at [523, 325] on td "Vice President/Senior Commercial Lender" at bounding box center [527, 350] width 343 height 50
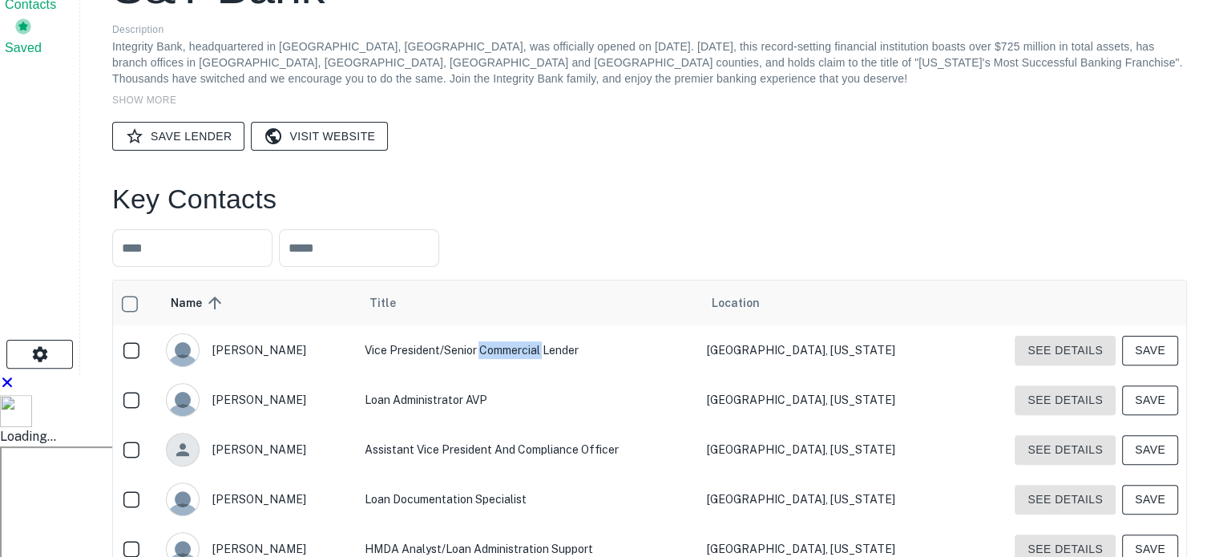
click at [523, 325] on td "Vice President/Senior Commercial Lender" at bounding box center [527, 350] width 343 height 50
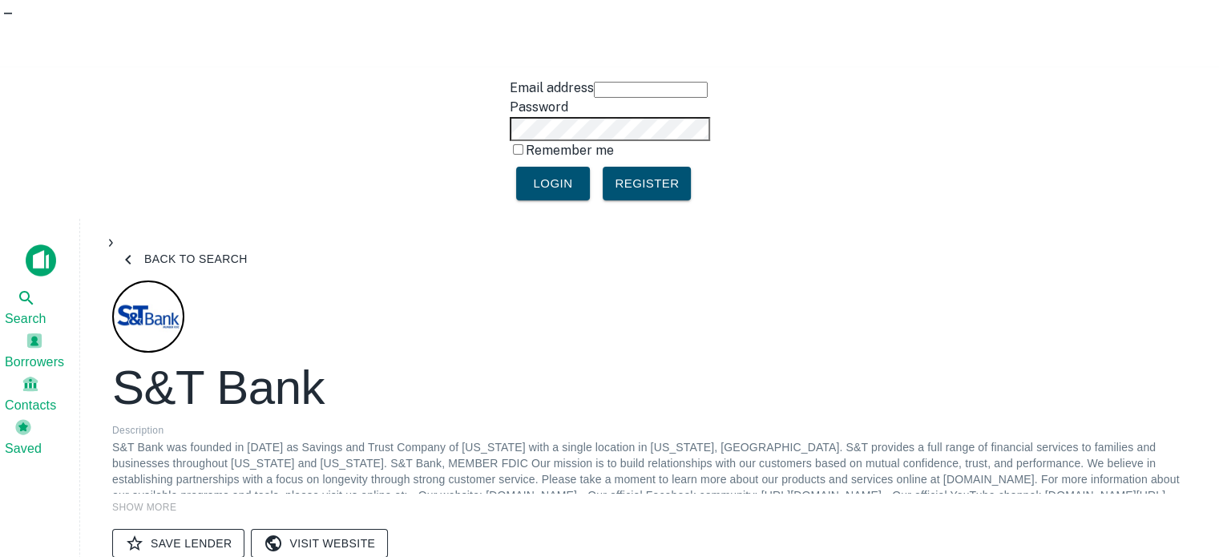
click at [356, 529] on link "Visit Website" at bounding box center [319, 544] width 137 height 30
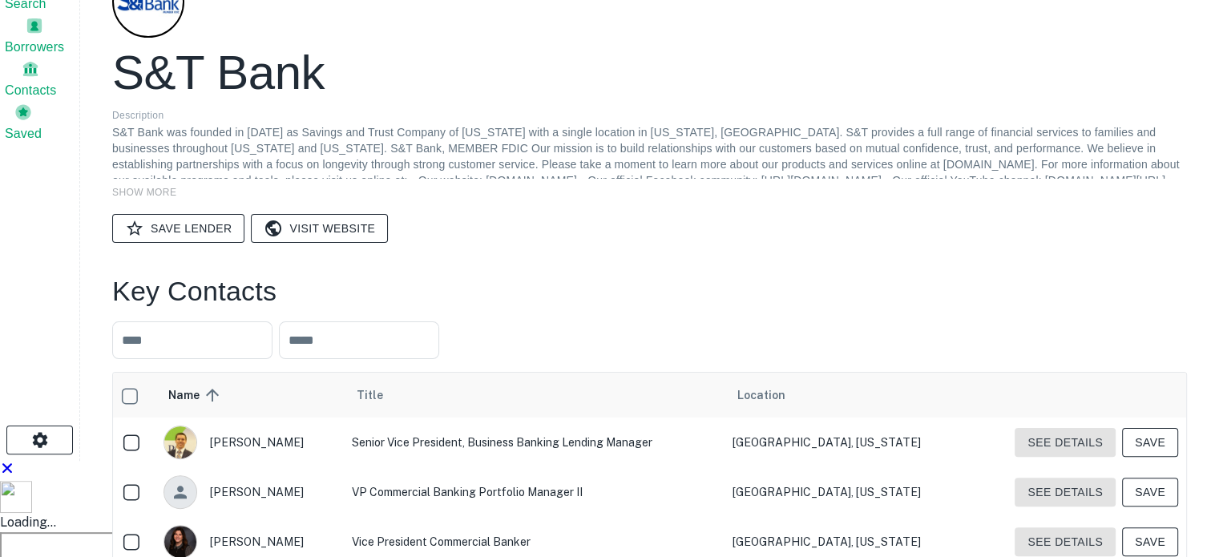
scroll to position [321, 0]
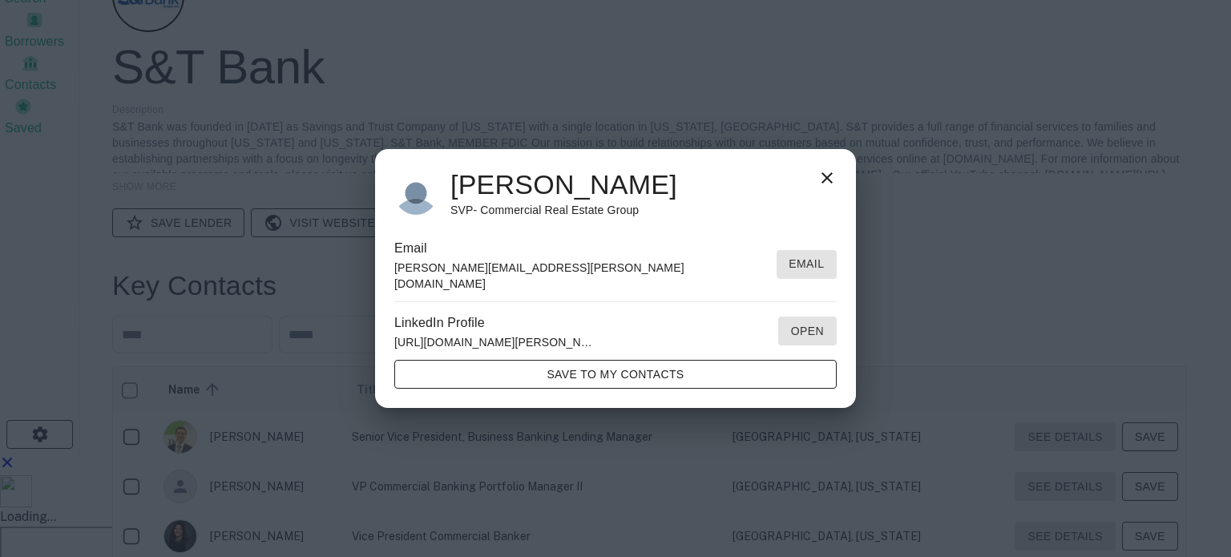
drag, startPoint x: 828, startPoint y: 190, endPoint x: 805, endPoint y: 176, distance: 26.9
click at [827, 188] on icon at bounding box center [826, 177] width 19 height 19
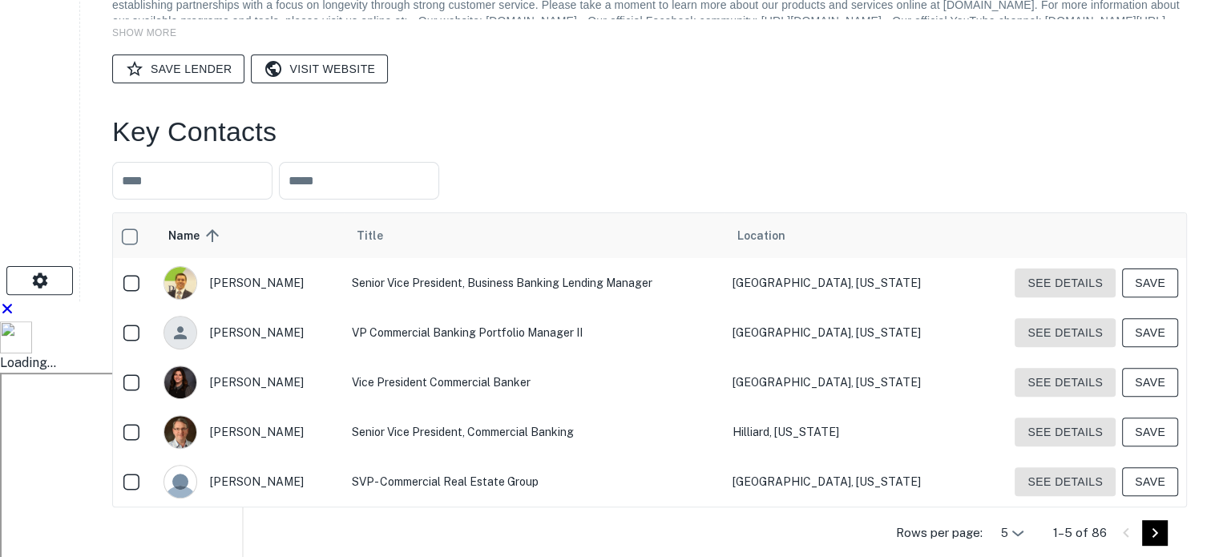
scroll to position [481, 0]
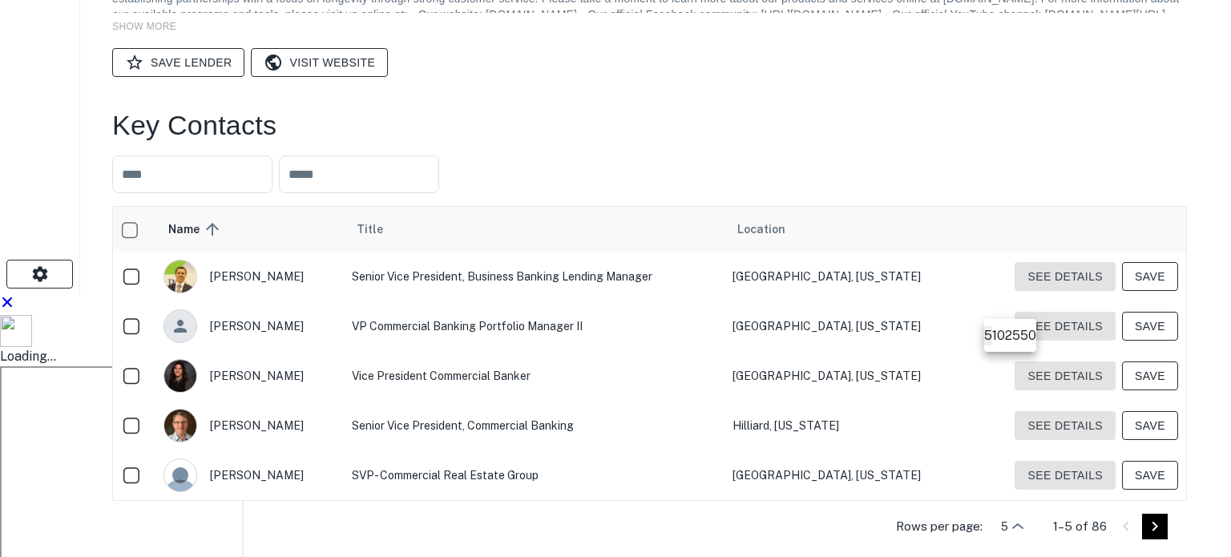
click at [1070, 352] on div at bounding box center [615, 278] width 1231 height 557
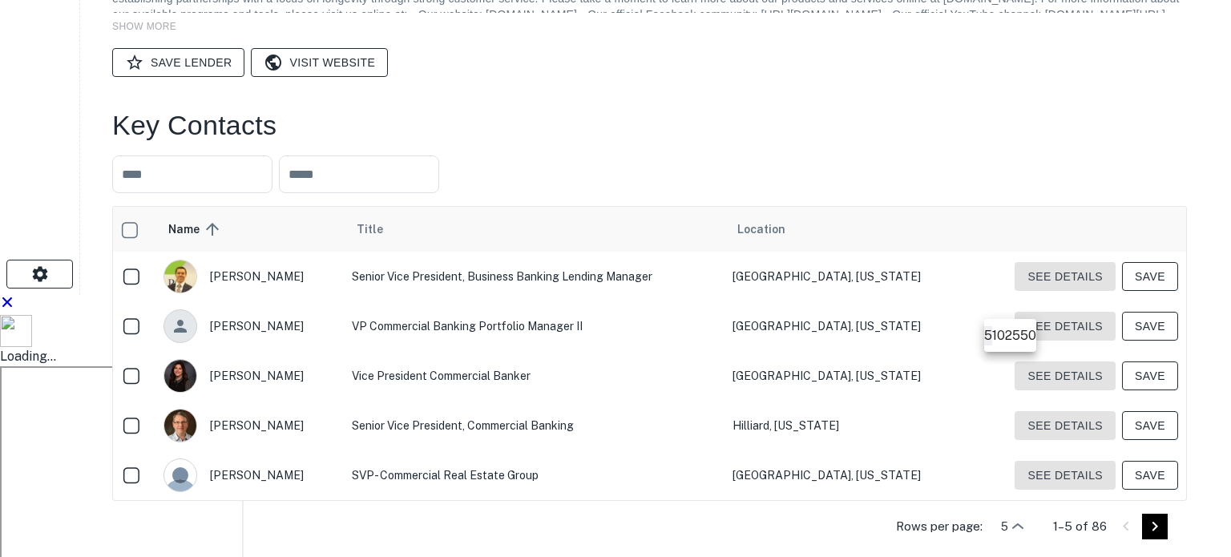
click at [1061, 345] on div at bounding box center [615, 278] width 1231 height 557
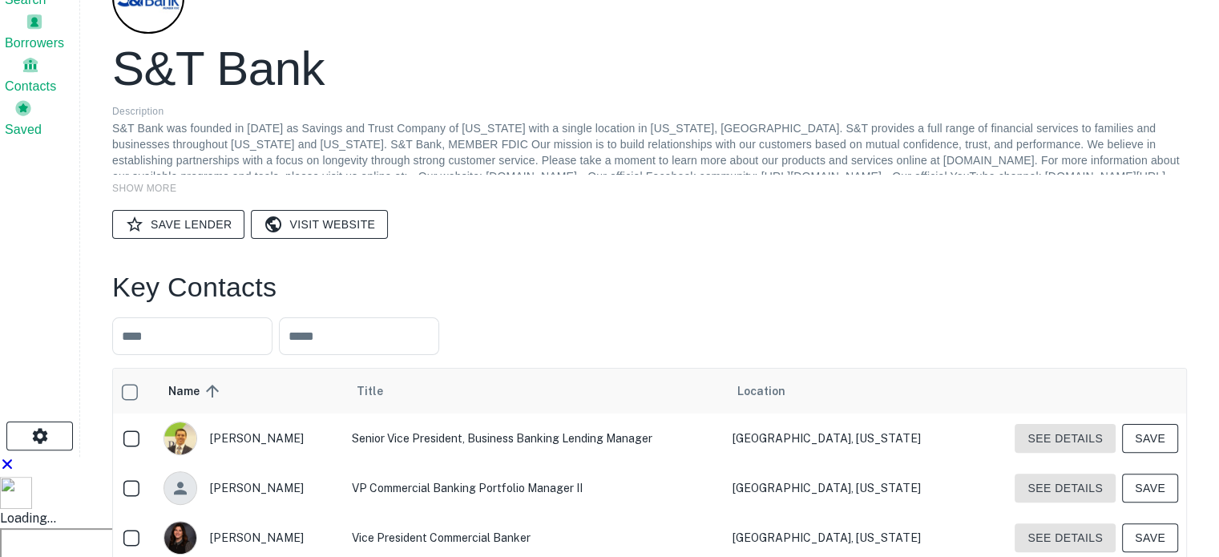
scroll to position [321, 0]
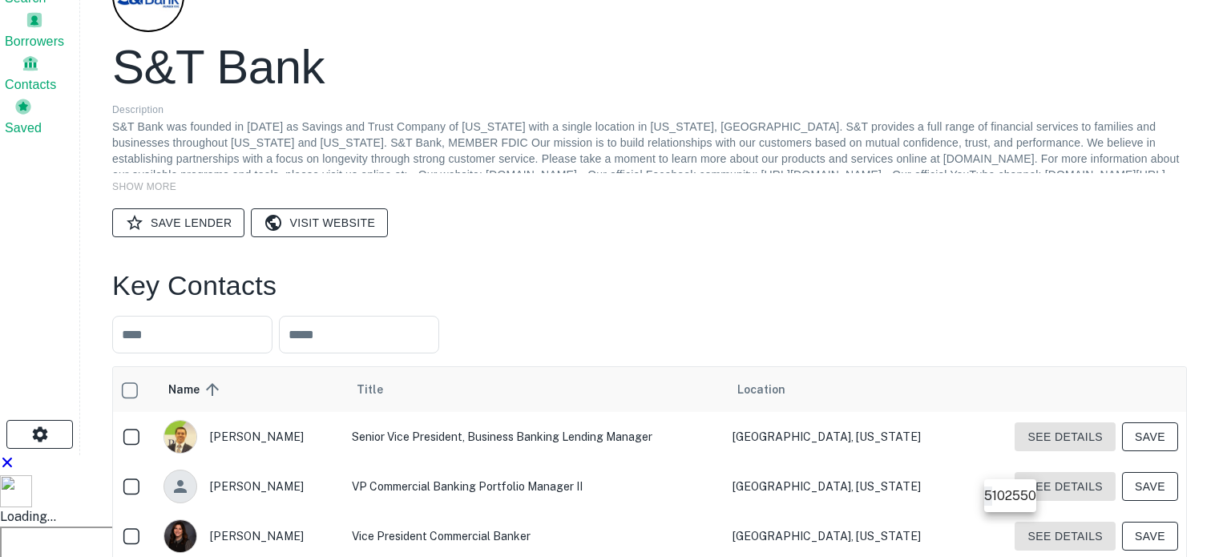
click at [1032, 494] on li "50" at bounding box center [1028, 495] width 16 height 19
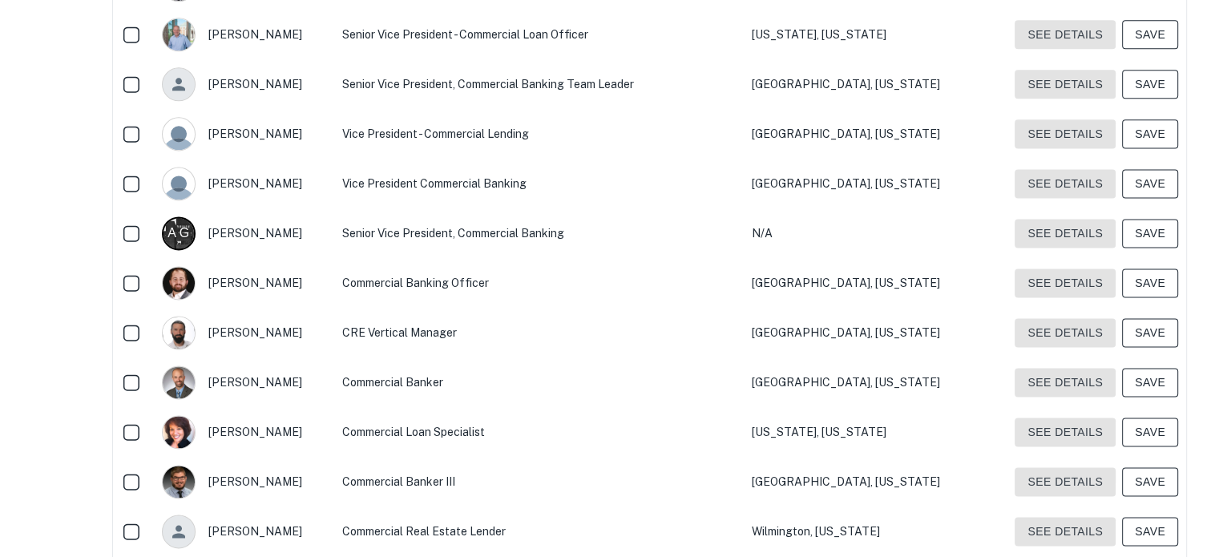
scroll to position [2165, 0]
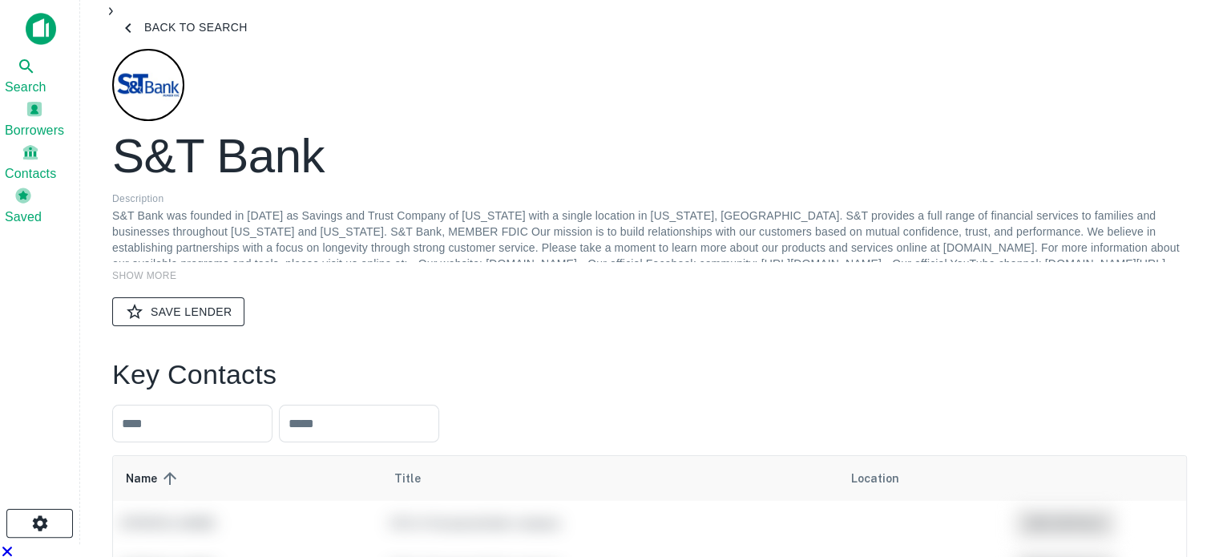
scroll to position [240, 0]
